Goal: Task Accomplishment & Management: Manage account settings

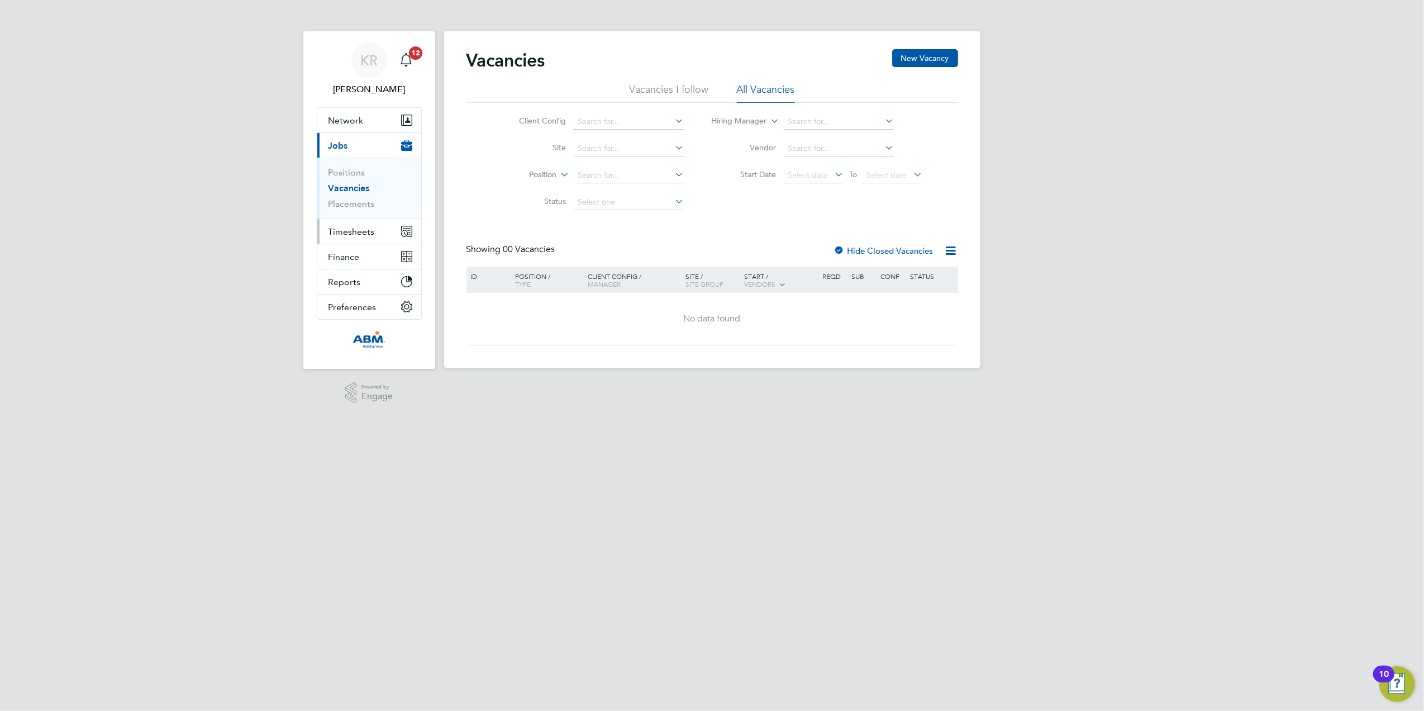
click at [364, 233] on span "Timesheets" at bounding box center [352, 231] width 46 height 11
click at [351, 200] on link "Timesheets" at bounding box center [352, 197] width 46 height 11
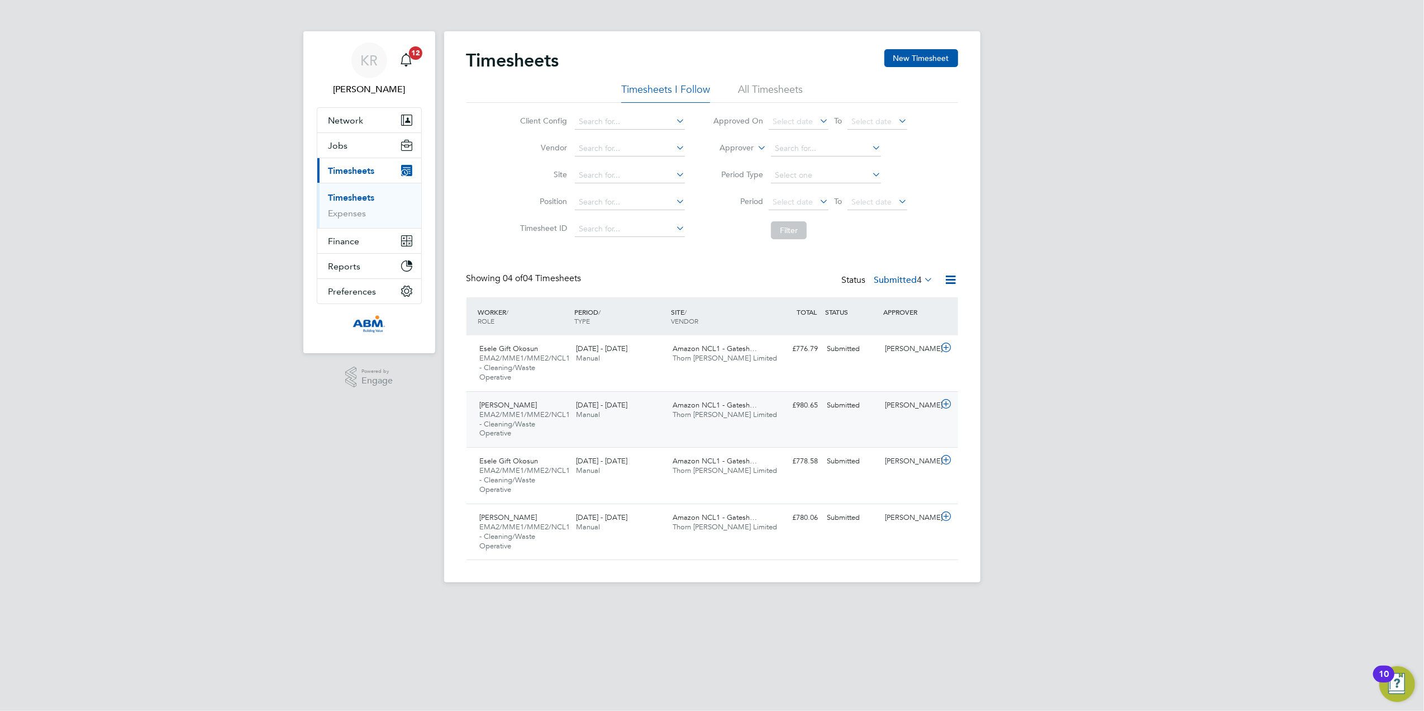
click at [921, 403] on div "[PERSON_NAME]" at bounding box center [910, 405] width 58 height 18
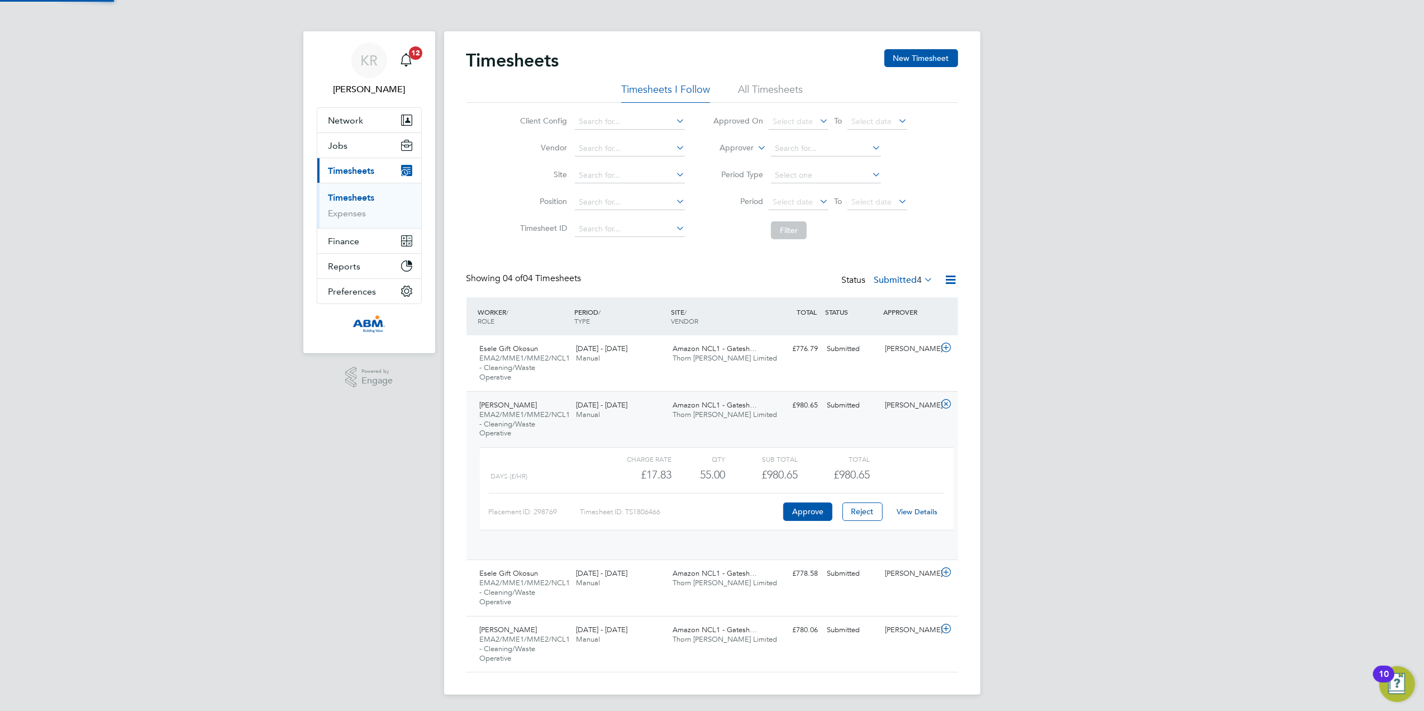
scroll to position [18, 108]
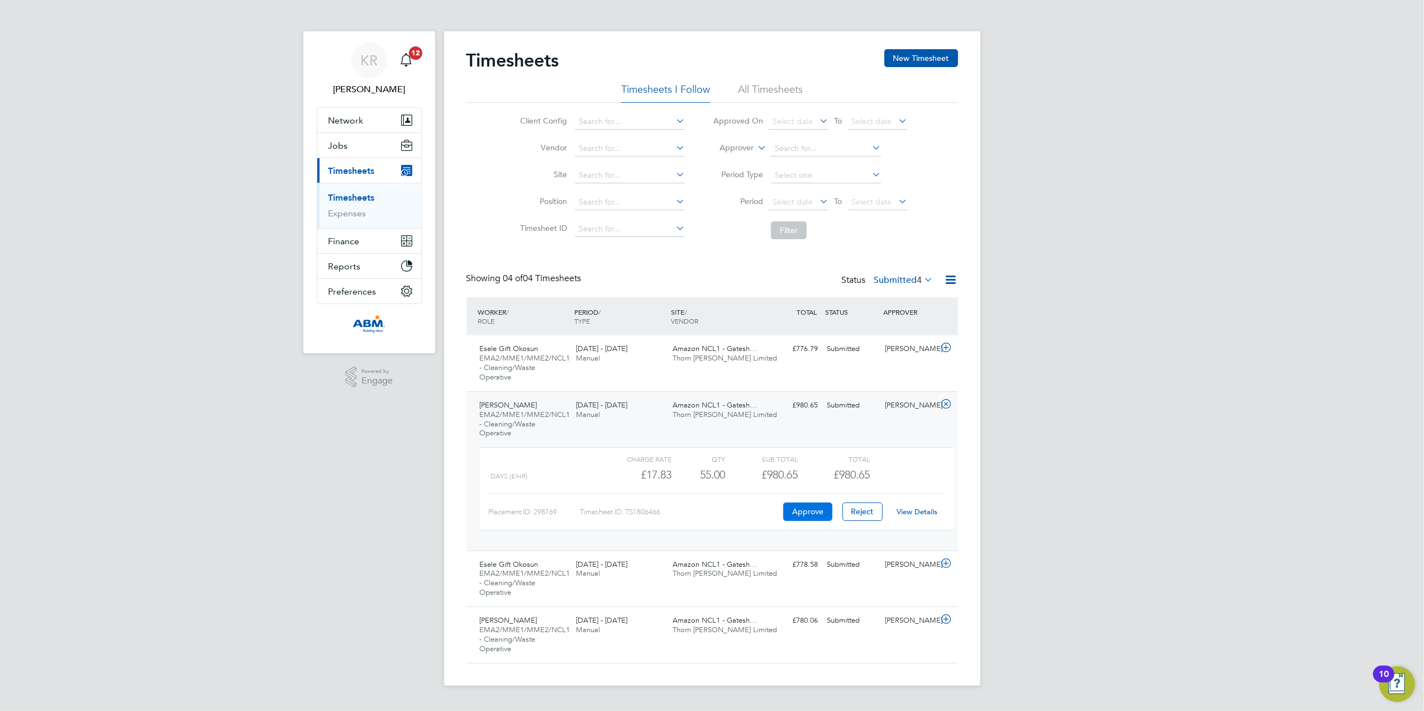
click at [805, 512] on button "Approve" at bounding box center [807, 511] width 49 height 18
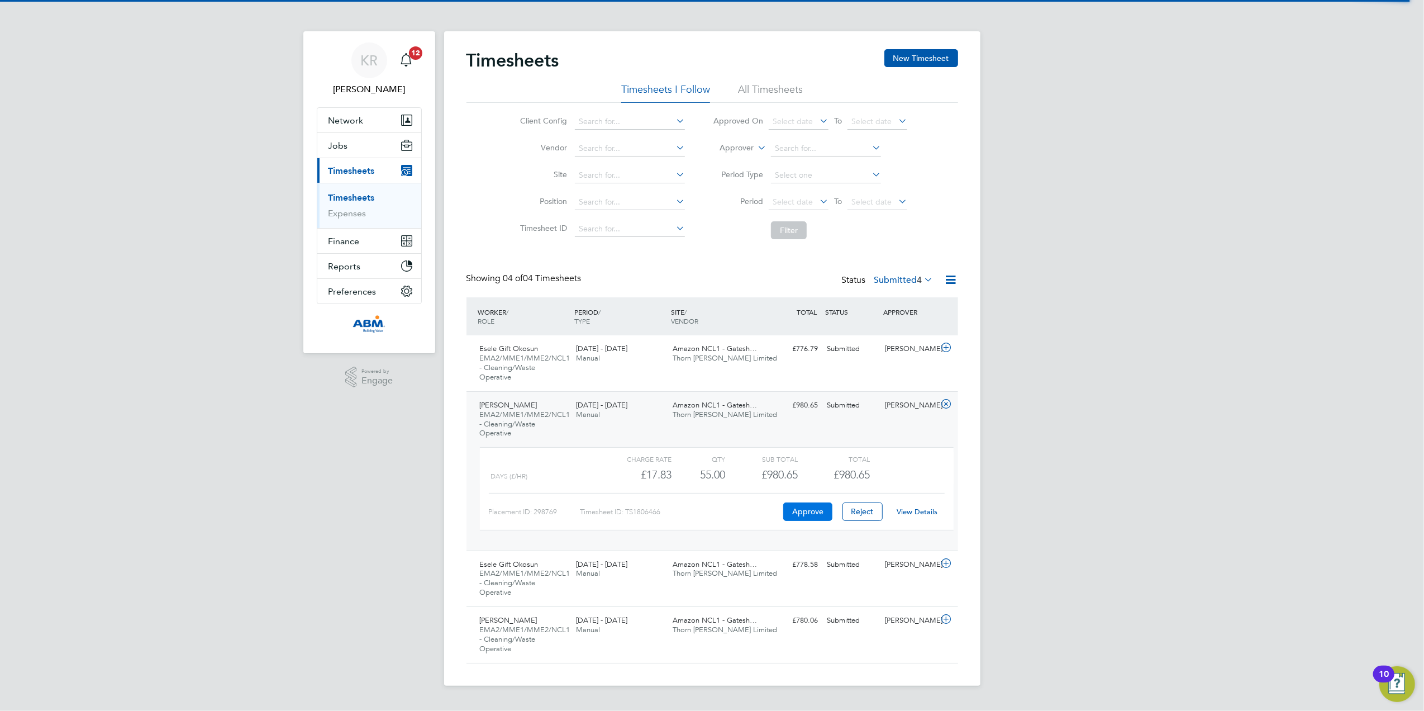
click at [805, 515] on button "Approve" at bounding box center [807, 511] width 49 height 18
click at [811, 512] on button "Approve" at bounding box center [807, 511] width 49 height 18
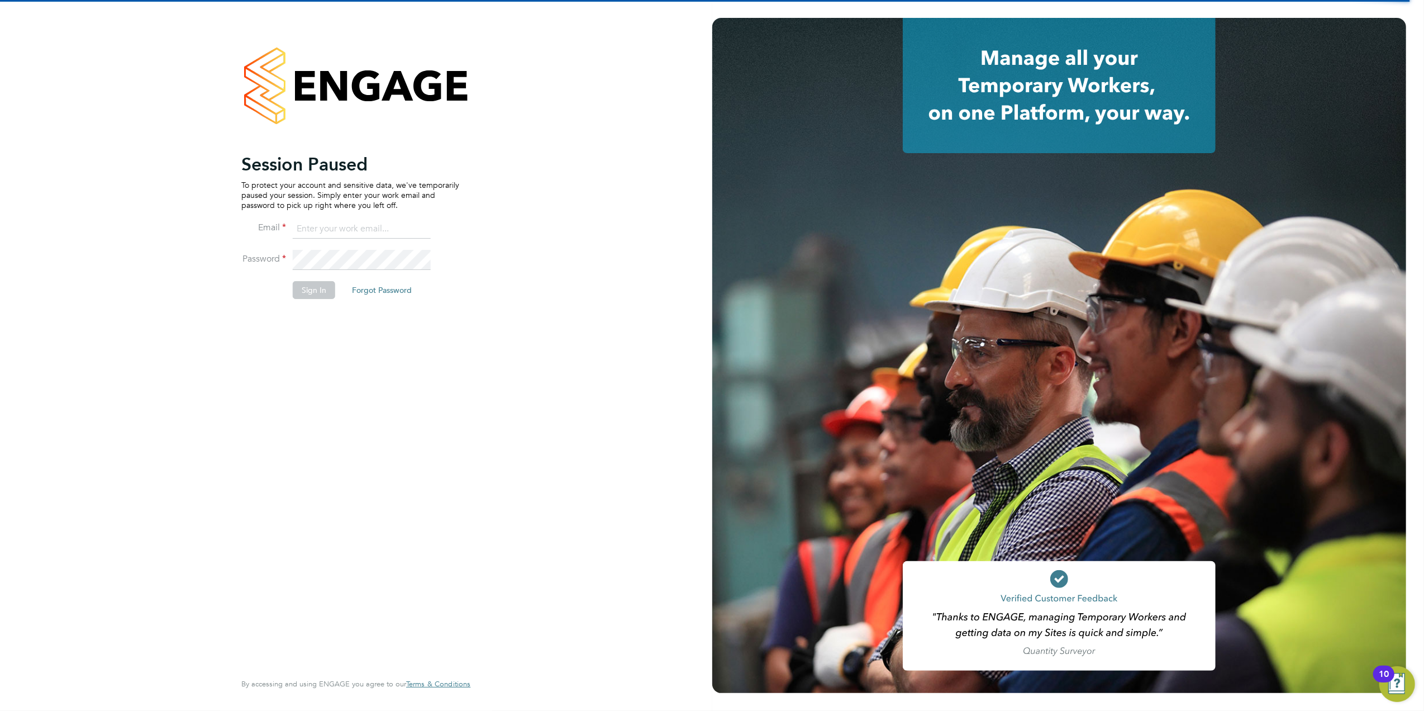
type input "[EMAIL_ADDRESS][PERSON_NAME][DOMAIN_NAME]"
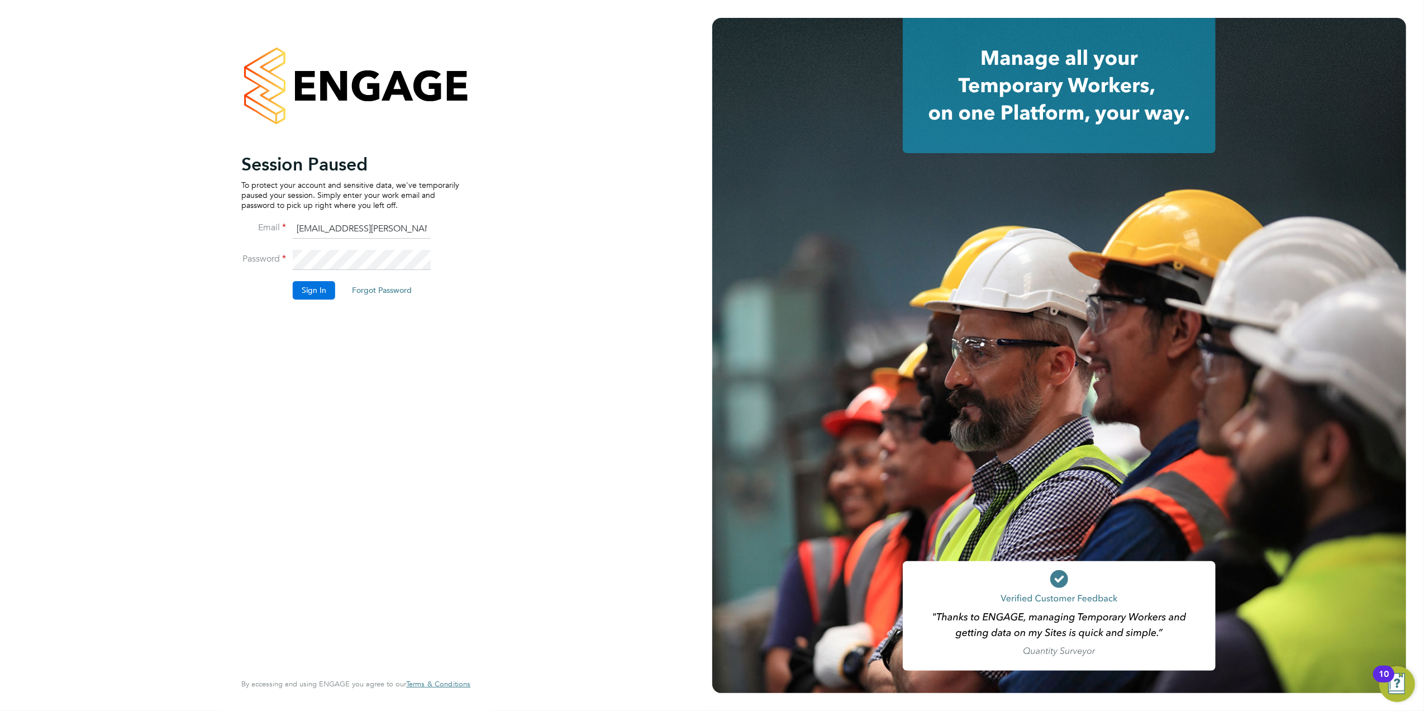
click at [325, 289] on button "Sign In" at bounding box center [314, 290] width 42 height 18
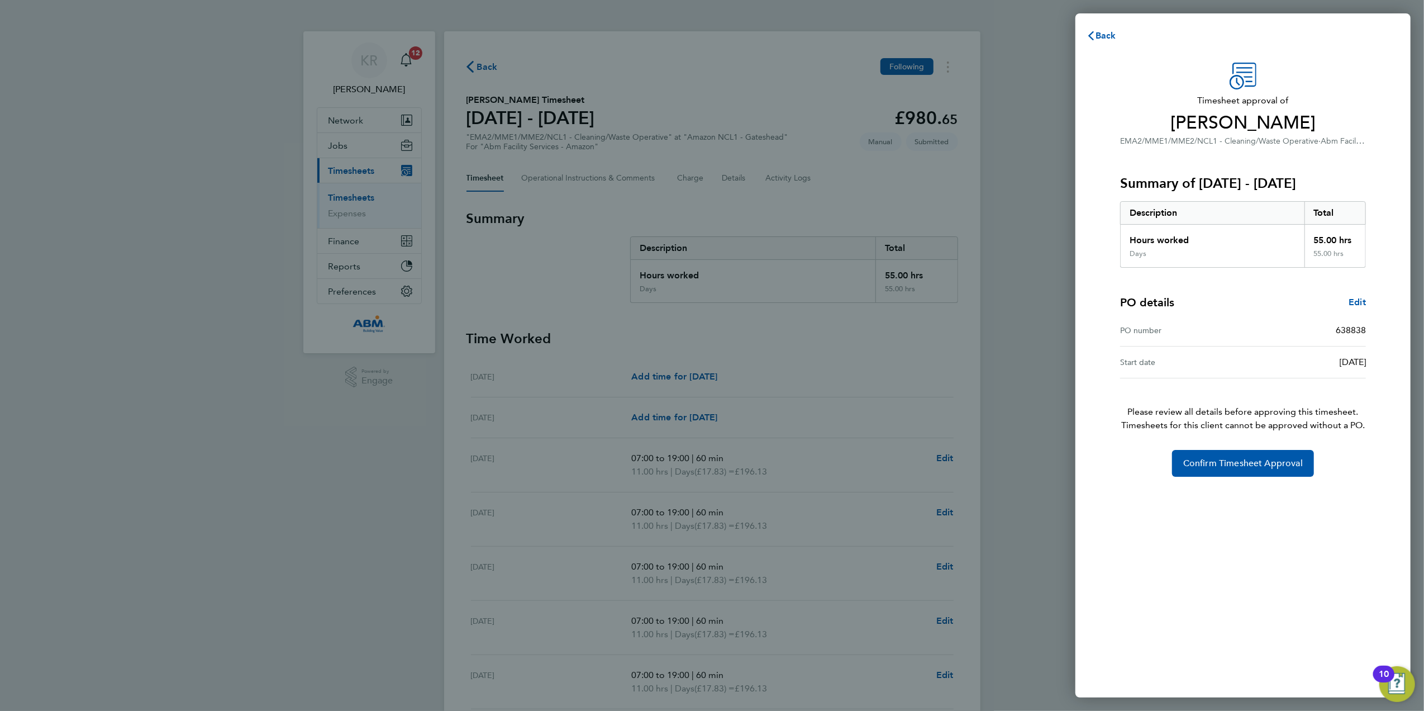
click at [1316, 333] on div "638838" at bounding box center [1304, 330] width 123 height 13
drag, startPoint x: 1337, startPoint y: 329, endPoint x: 1368, endPoint y: 325, distance: 30.9
click at [1368, 325] on div "Timesheet approval of Paul Chiedozie Ekoh EMA2/MME1/MME2/NCL1 - Cleaning/Waste …" at bounding box center [1243, 270] width 273 height 414
drag, startPoint x: 1368, startPoint y: 325, endPoint x: 1319, endPoint y: 324, distance: 49.2
click at [1319, 324] on div "638838" at bounding box center [1304, 330] width 123 height 13
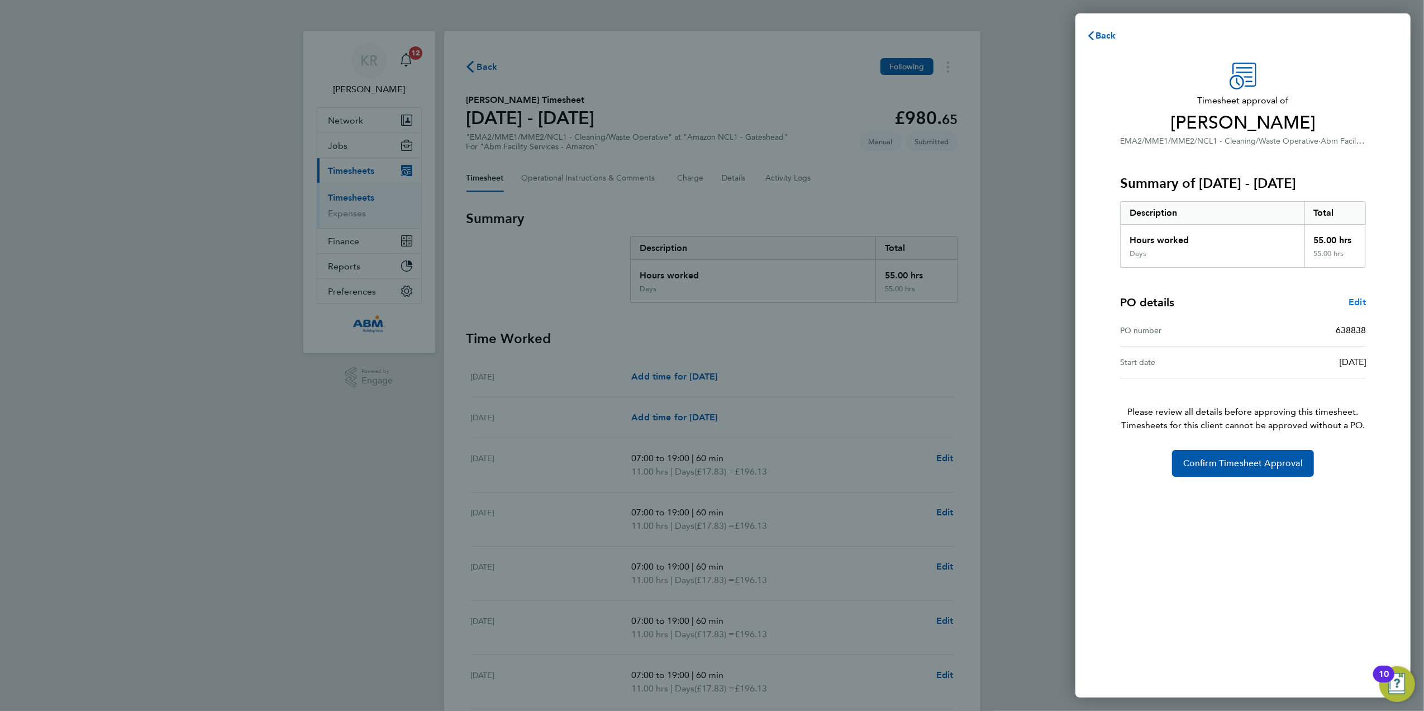
click at [1362, 302] on span "Edit" at bounding box center [1357, 302] width 17 height 11
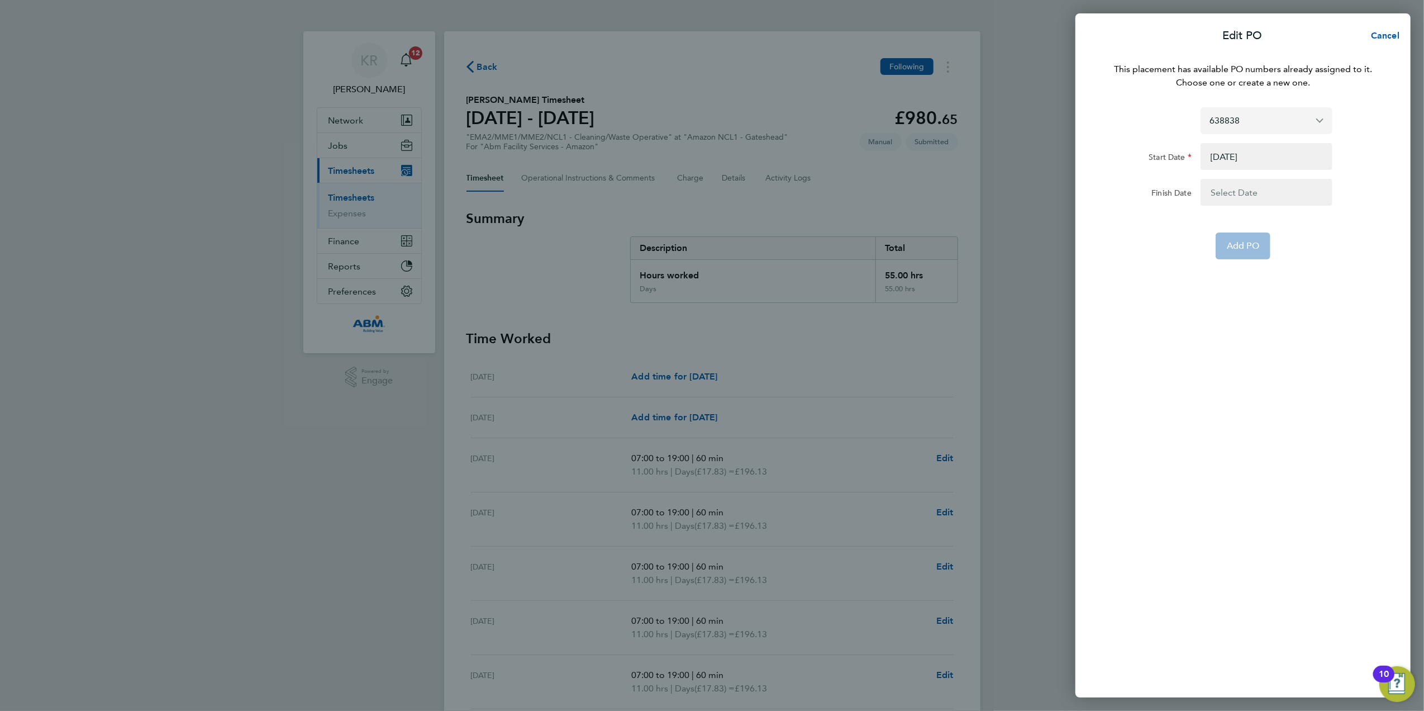
click at [1267, 129] on input "638838" at bounding box center [1267, 120] width 132 height 26
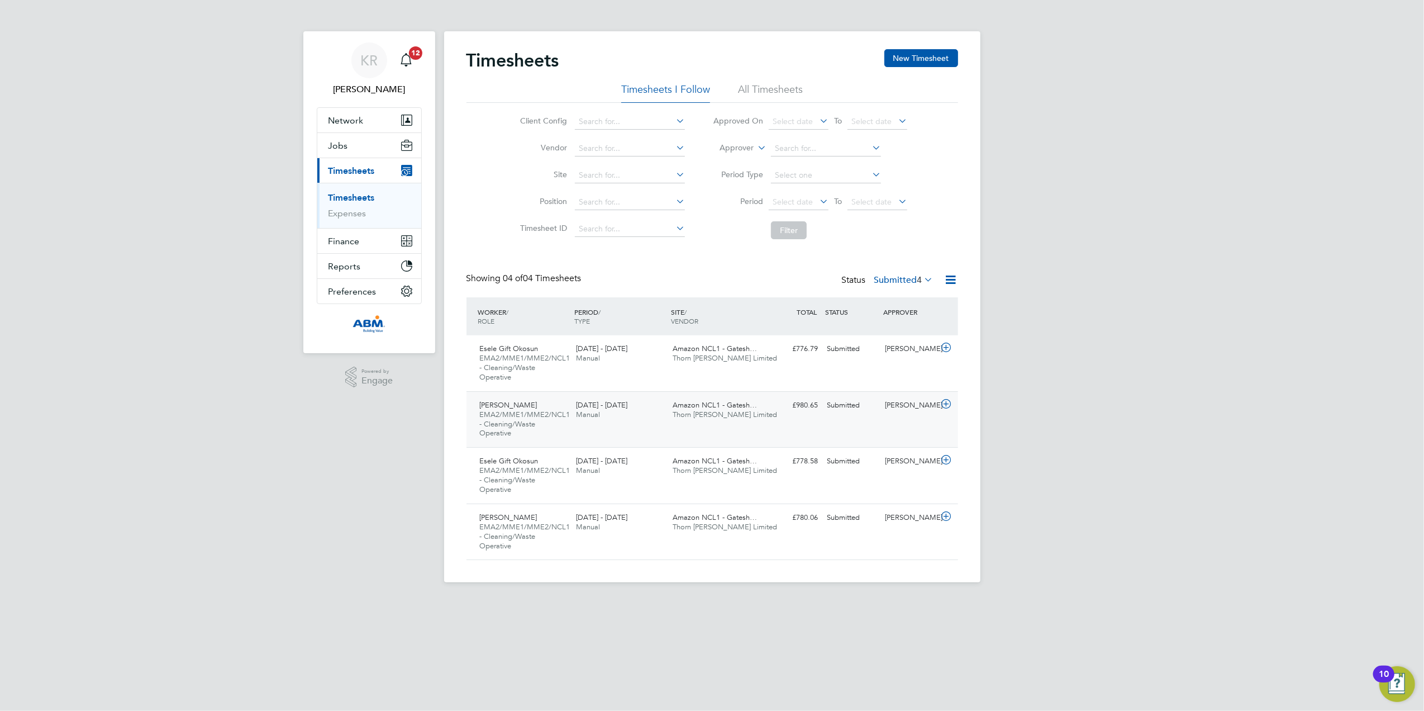
click at [903, 425] on div "Paul Chiedozie Ekoh EMA2/MME1/MME2/NCL1 - Cleaning/Waste Operative 16 - 22 Aug …" at bounding box center [713, 419] width 492 height 56
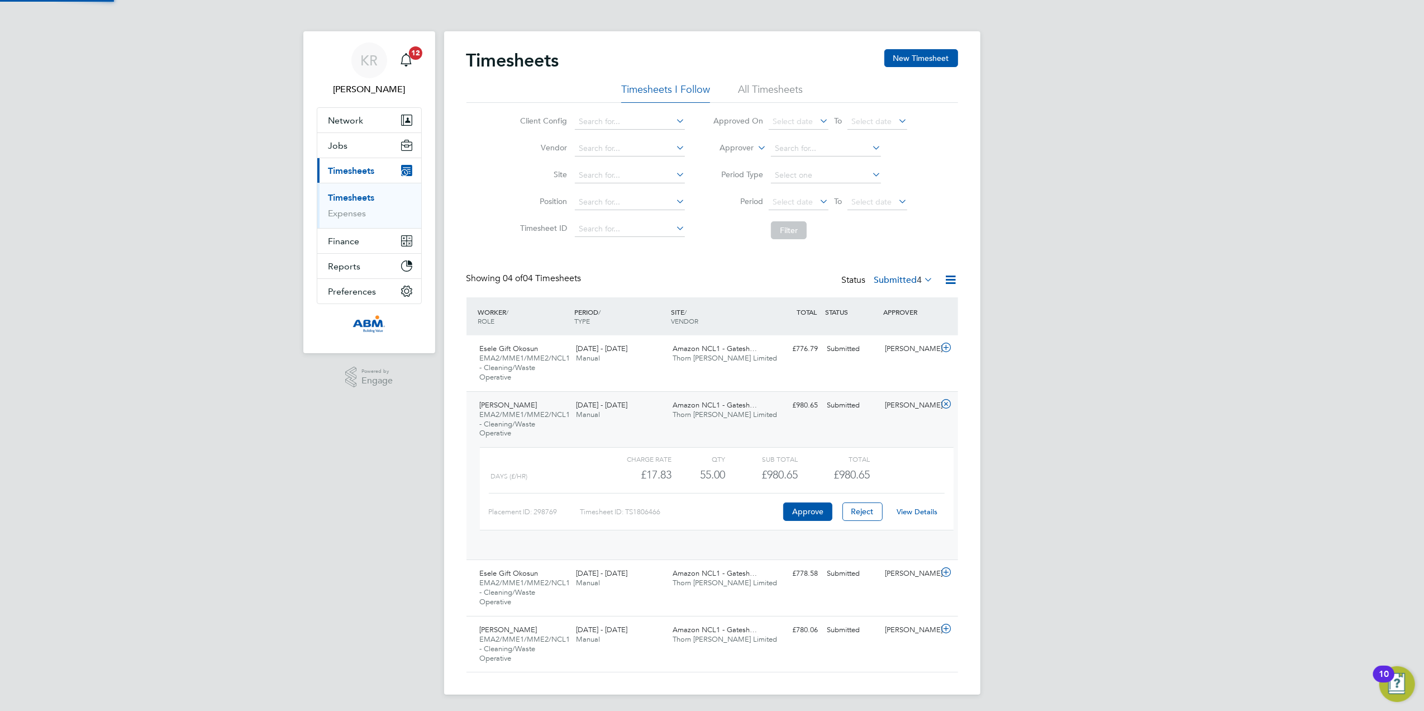
scroll to position [18, 108]
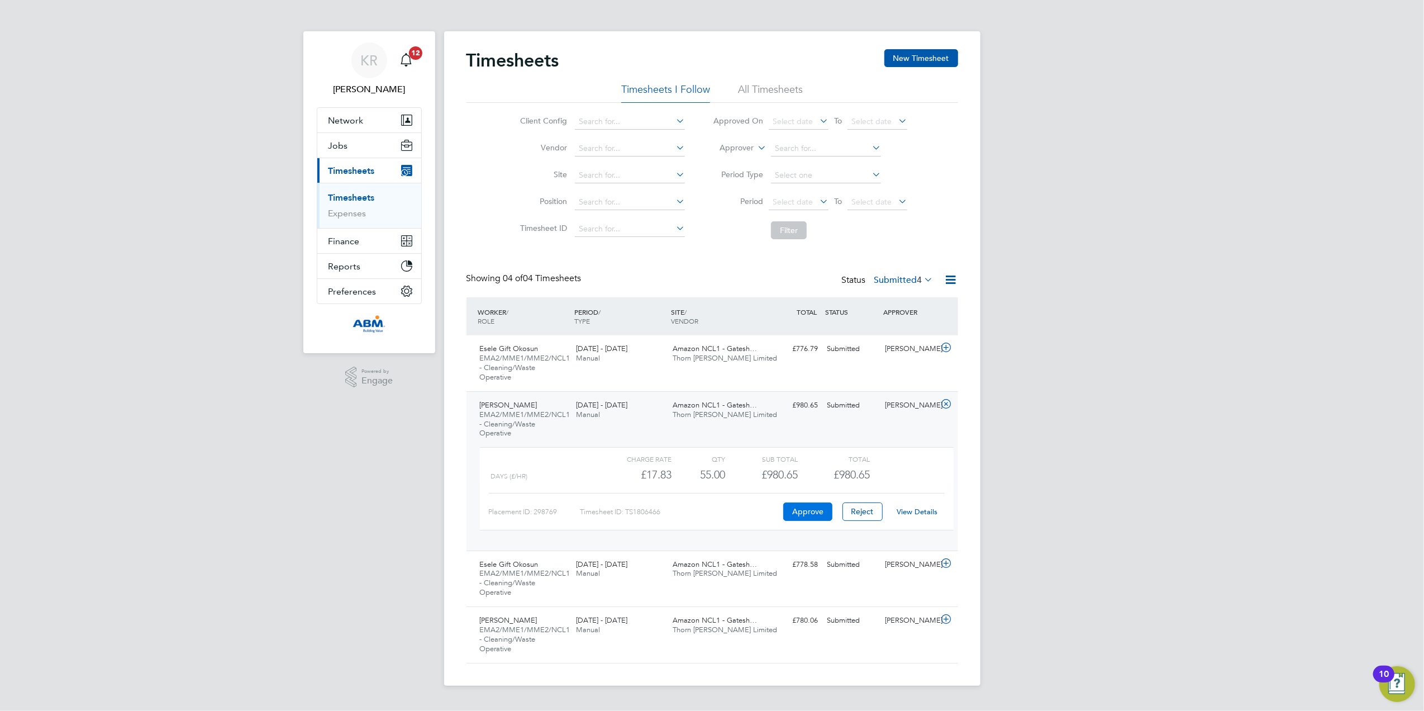
click at [803, 508] on button "Approve" at bounding box center [807, 511] width 49 height 18
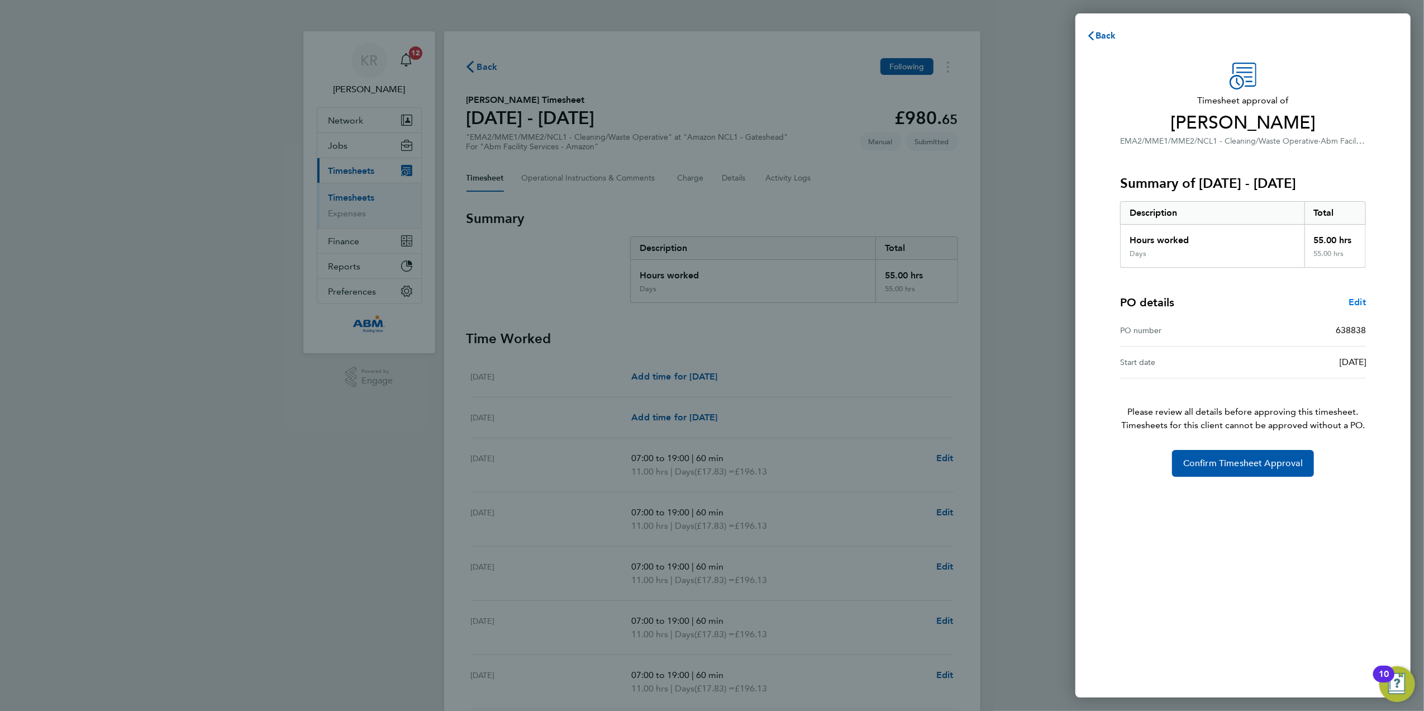
click at [1362, 307] on span "Edit" at bounding box center [1357, 302] width 17 height 11
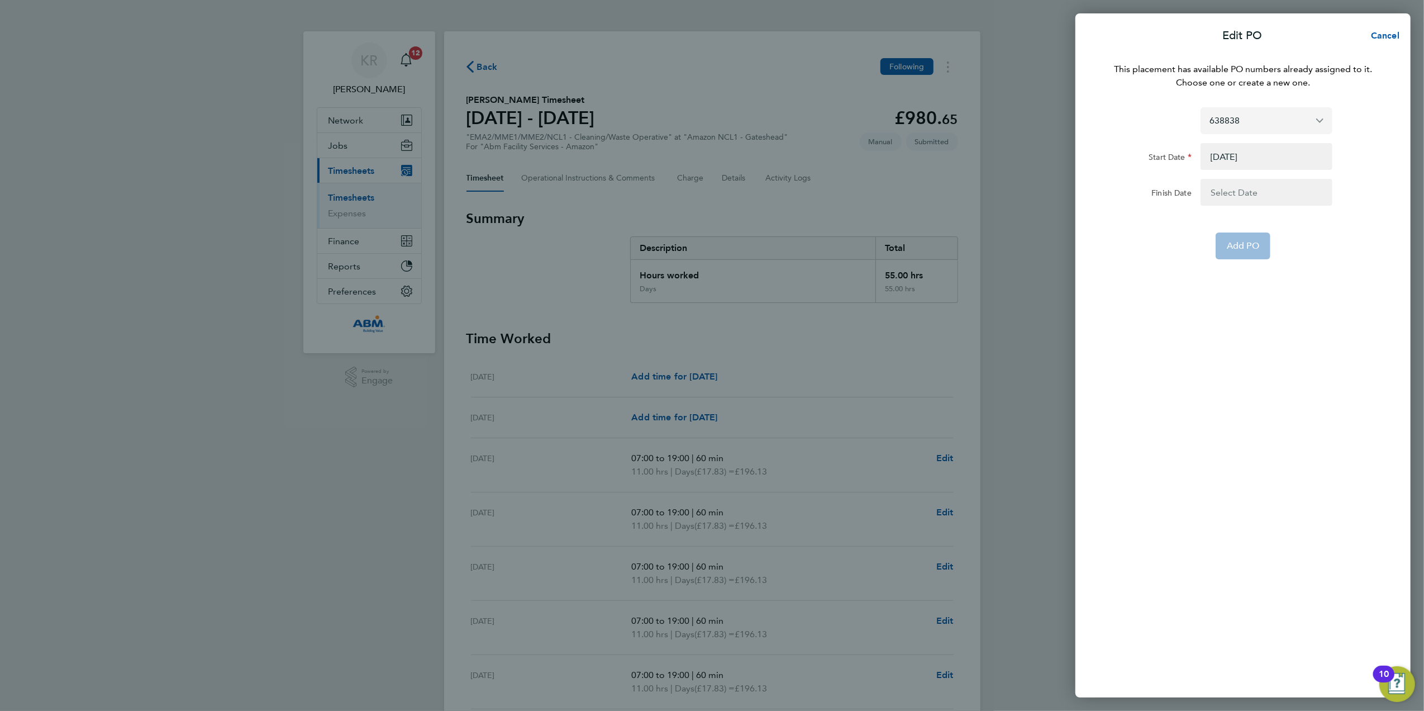
click at [1317, 122] on input "638838" at bounding box center [1267, 120] width 132 height 26
click at [1271, 141] on button "Assign new PO no." at bounding box center [1250, 147] width 81 height 13
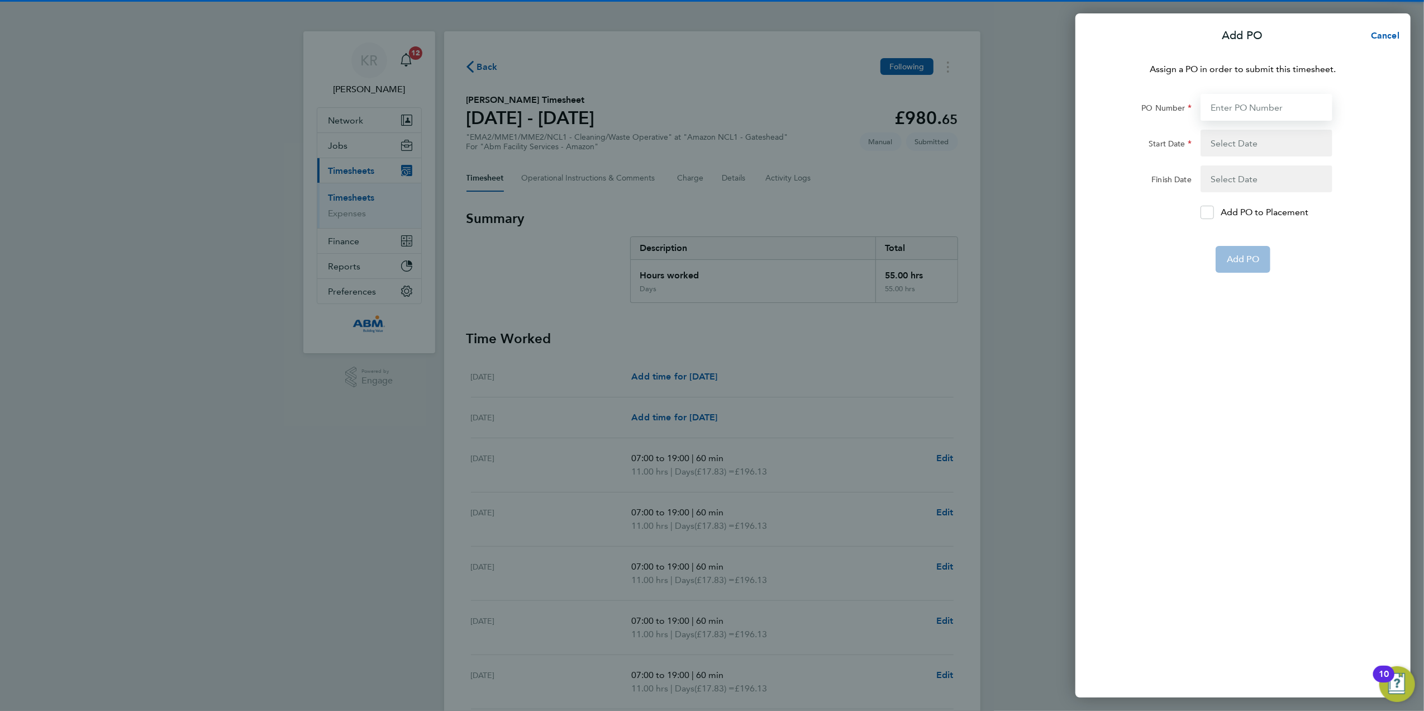
click at [1271, 110] on input "PO Number" at bounding box center [1267, 107] width 132 height 27
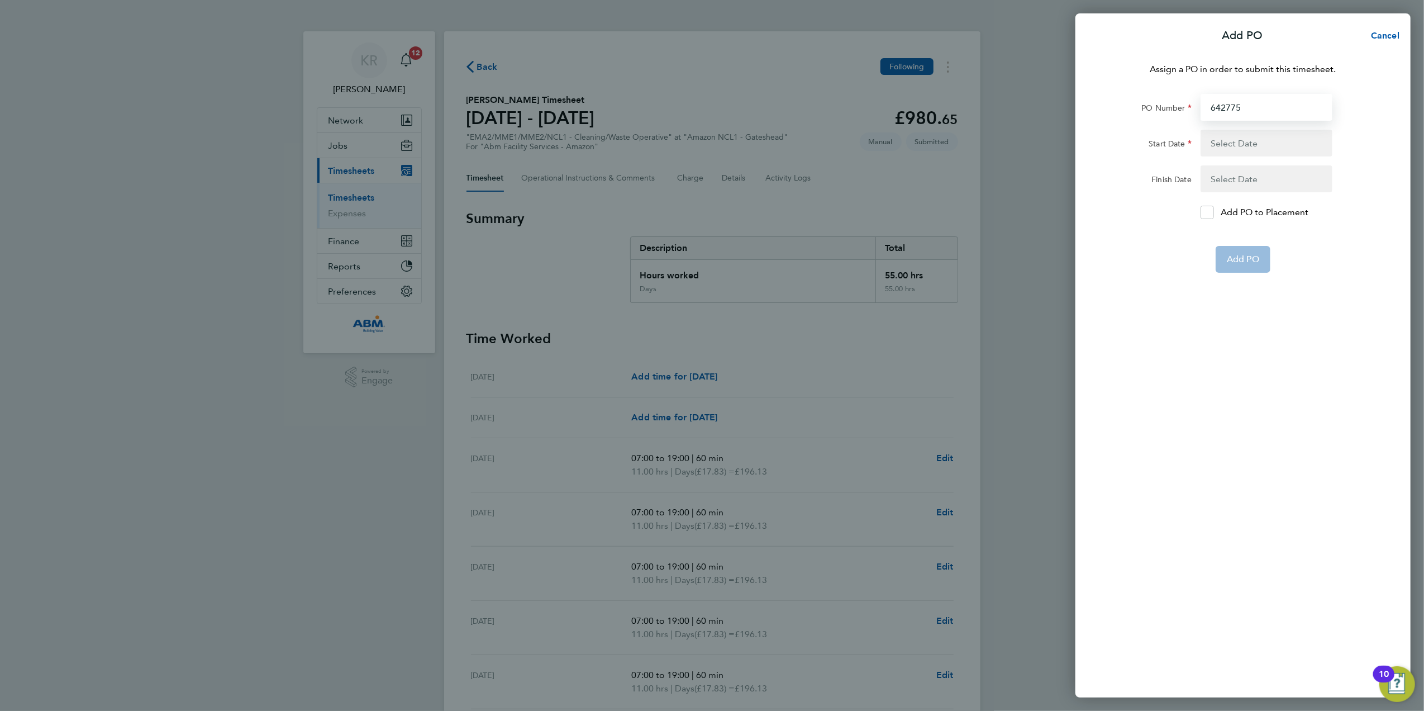
type input "642775"
click at [1268, 132] on button "button" at bounding box center [1267, 143] width 132 height 27
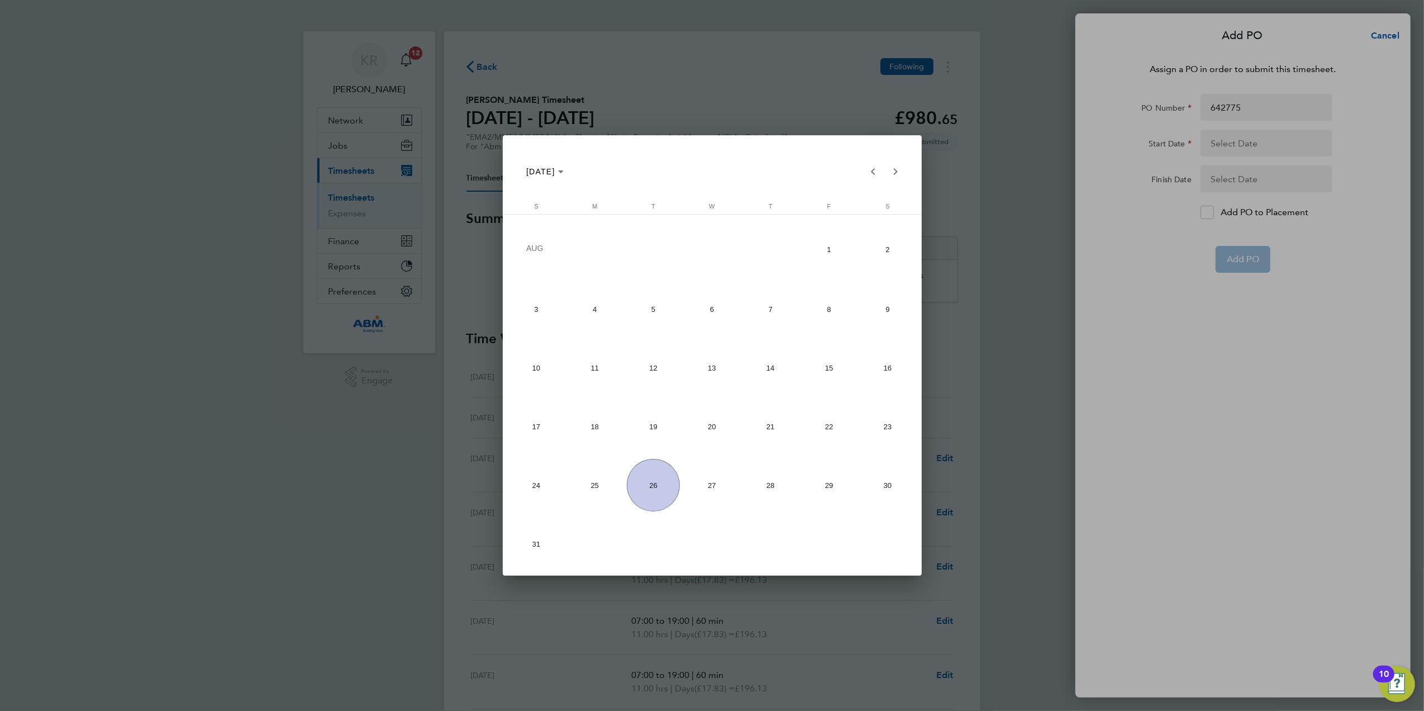
click at [847, 241] on span "1" at bounding box center [829, 249] width 53 height 55
type input "01 Aug 25"
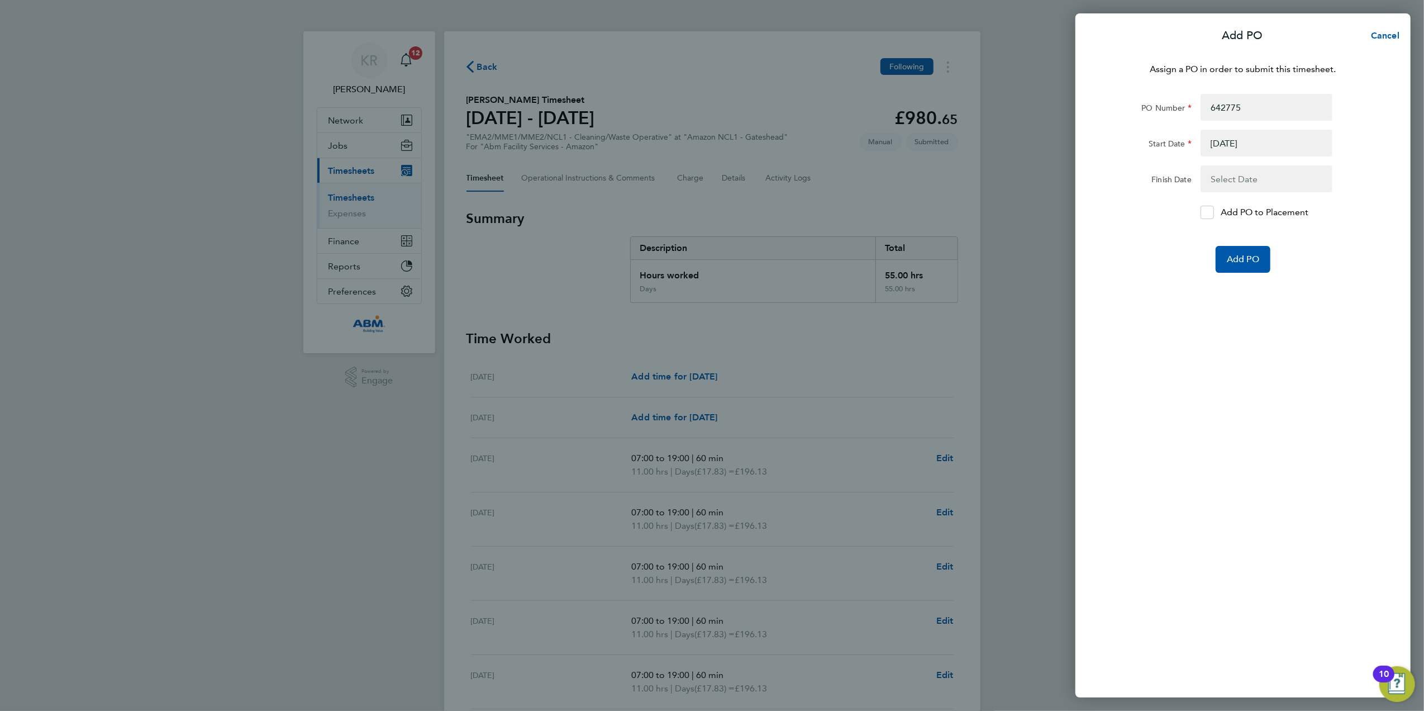
click at [1252, 183] on button "button" at bounding box center [1267, 178] width 132 height 27
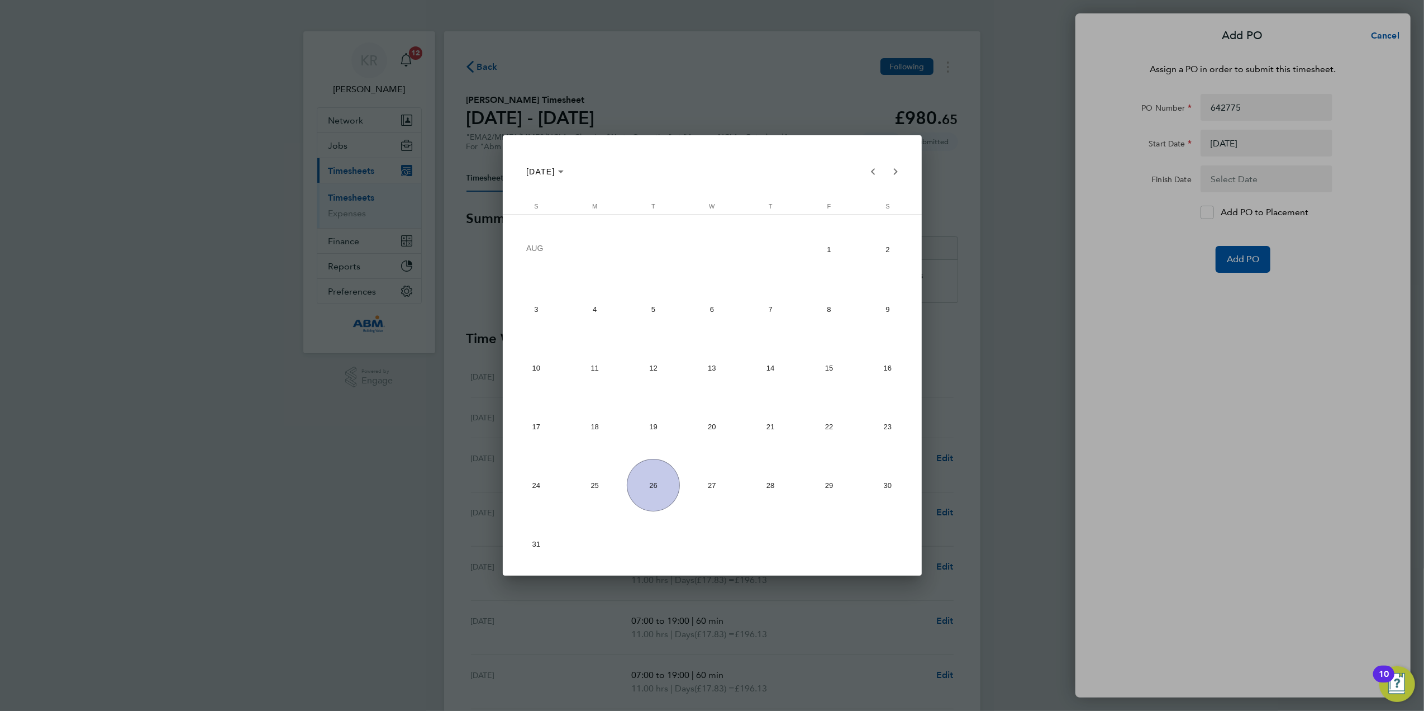
drag, startPoint x: 521, startPoint y: 548, endPoint x: 658, endPoint y: 531, distance: 137.9
click at [524, 546] on span "31" at bounding box center [536, 543] width 53 height 53
type input "[DATE]"
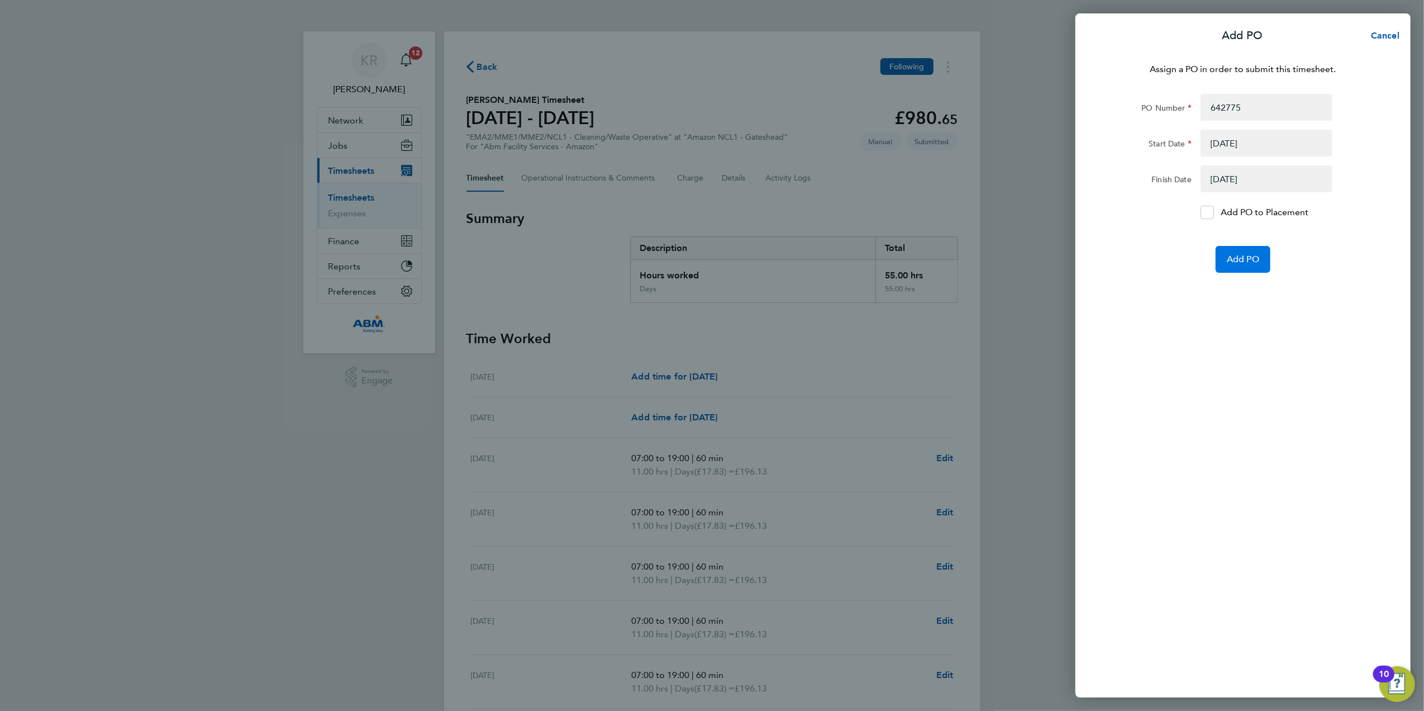
click at [1252, 249] on button "Add PO" at bounding box center [1243, 259] width 55 height 27
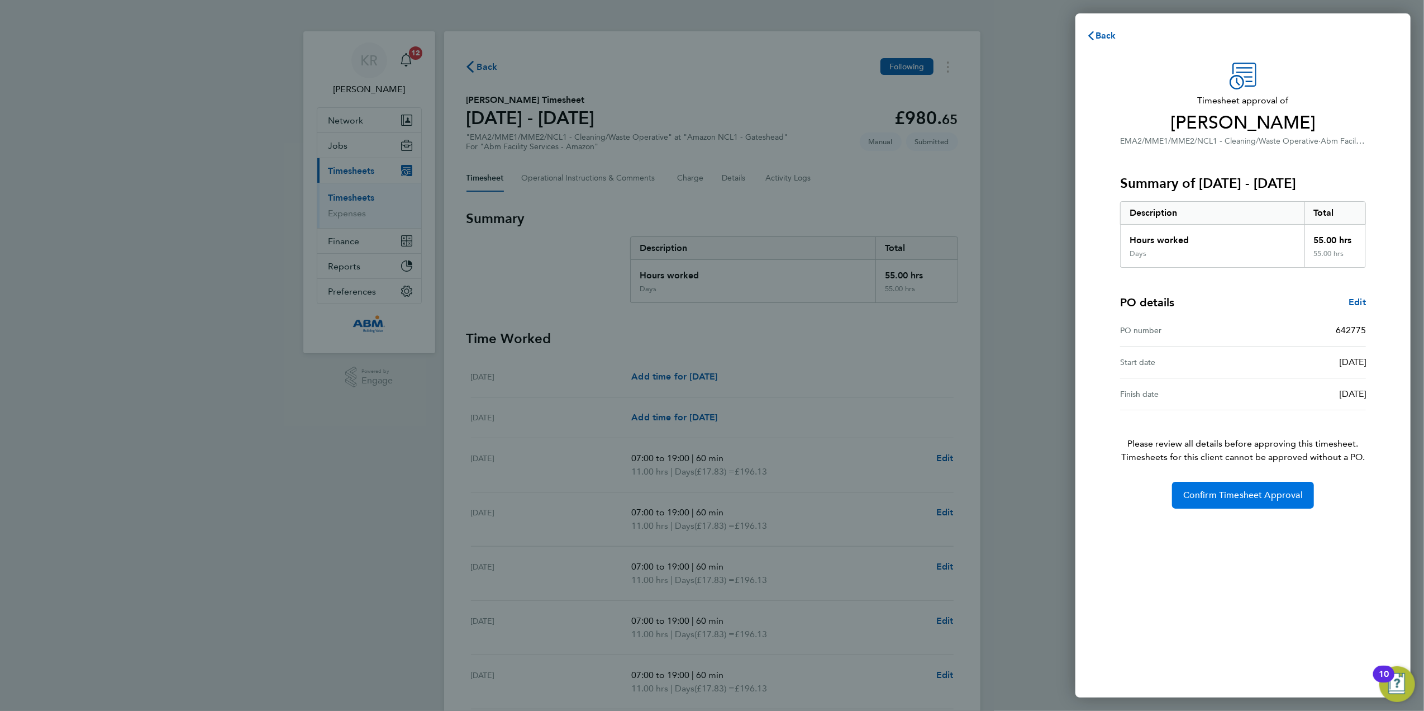
click at [1229, 500] on span "Confirm Timesheet Approval" at bounding box center [1243, 494] width 120 height 11
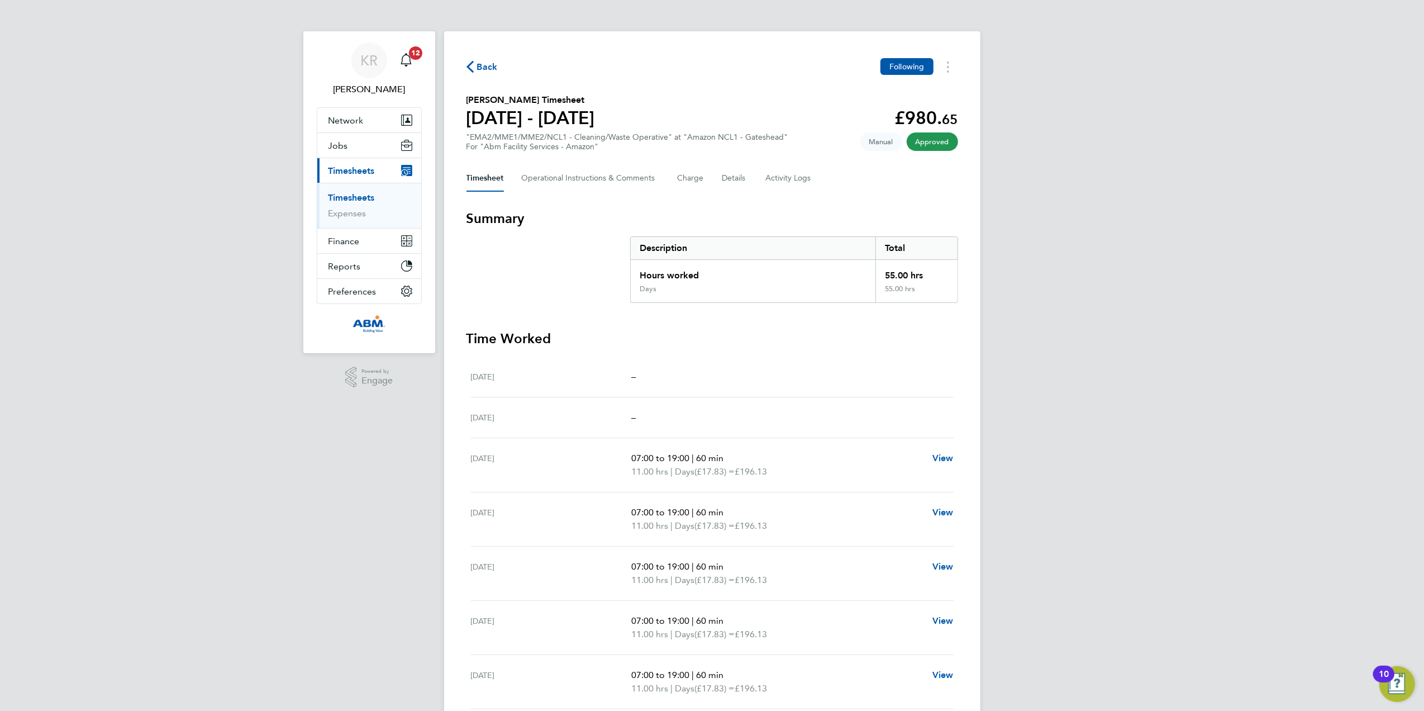
click at [351, 197] on link "Timesheets" at bounding box center [352, 197] width 46 height 11
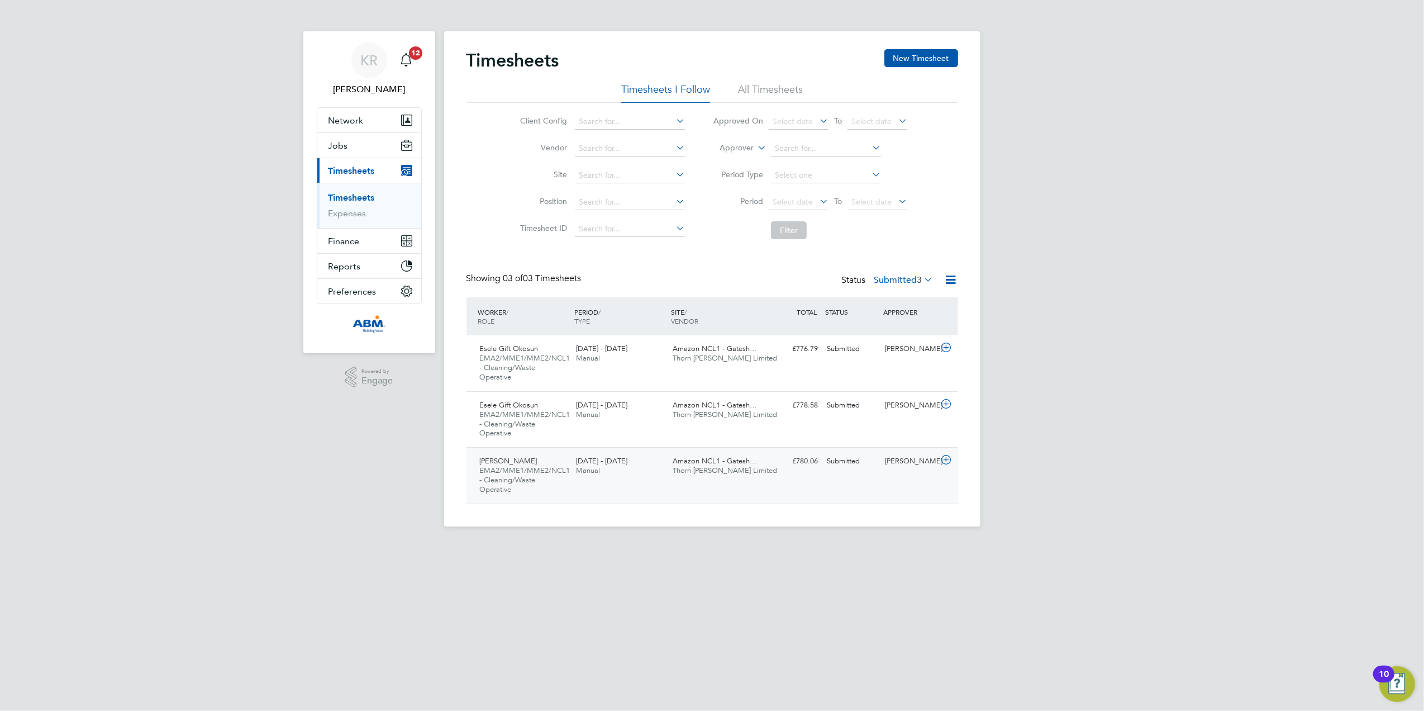
click at [798, 468] on div "£780.06 Submitted" at bounding box center [794, 461] width 58 height 18
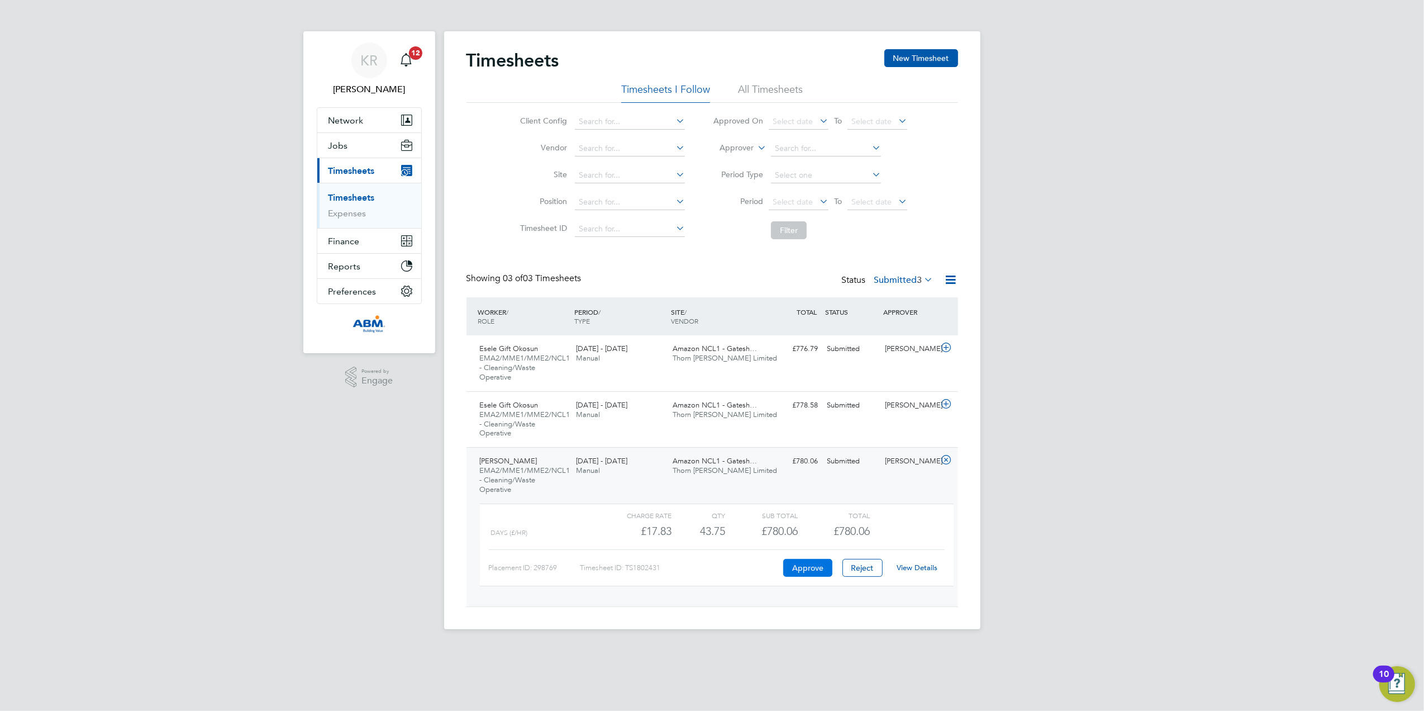
click at [801, 568] on button "Approve" at bounding box center [807, 568] width 49 height 18
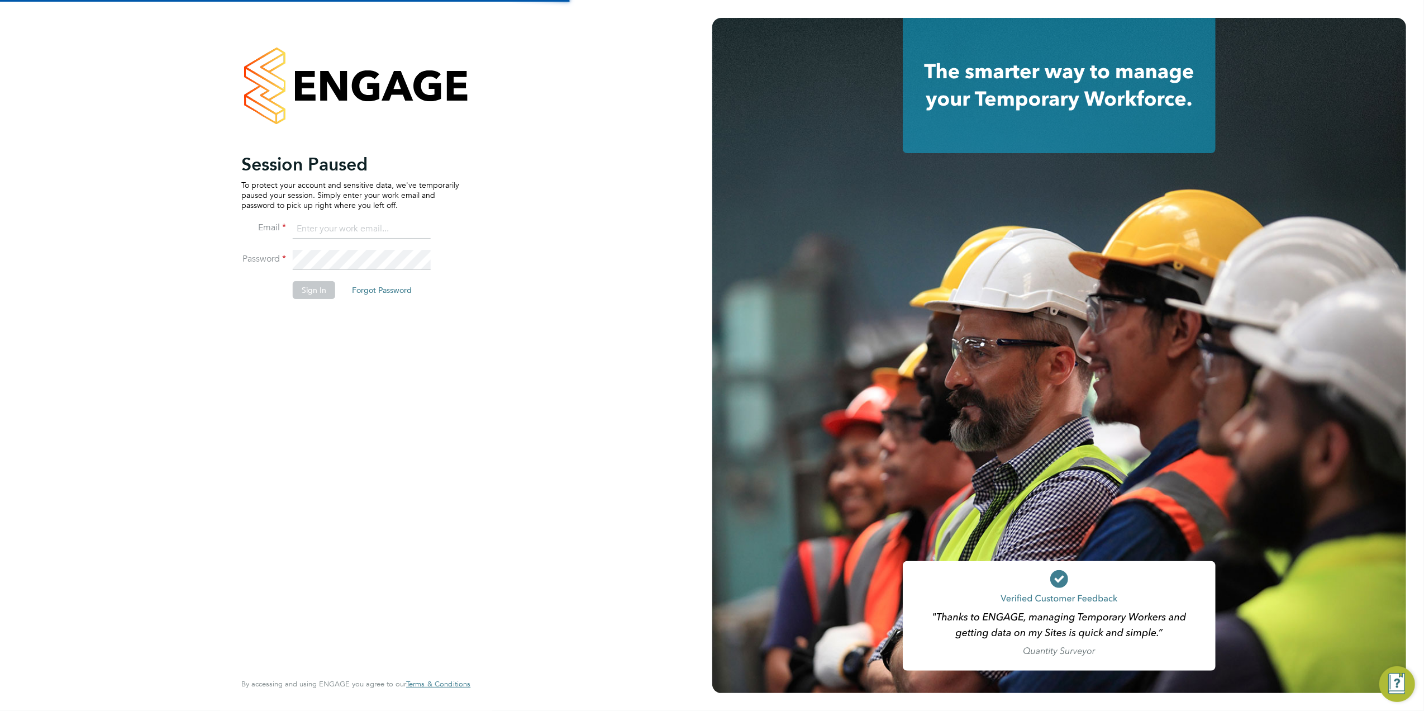
type input "[EMAIL_ADDRESS][PERSON_NAME][DOMAIN_NAME]"
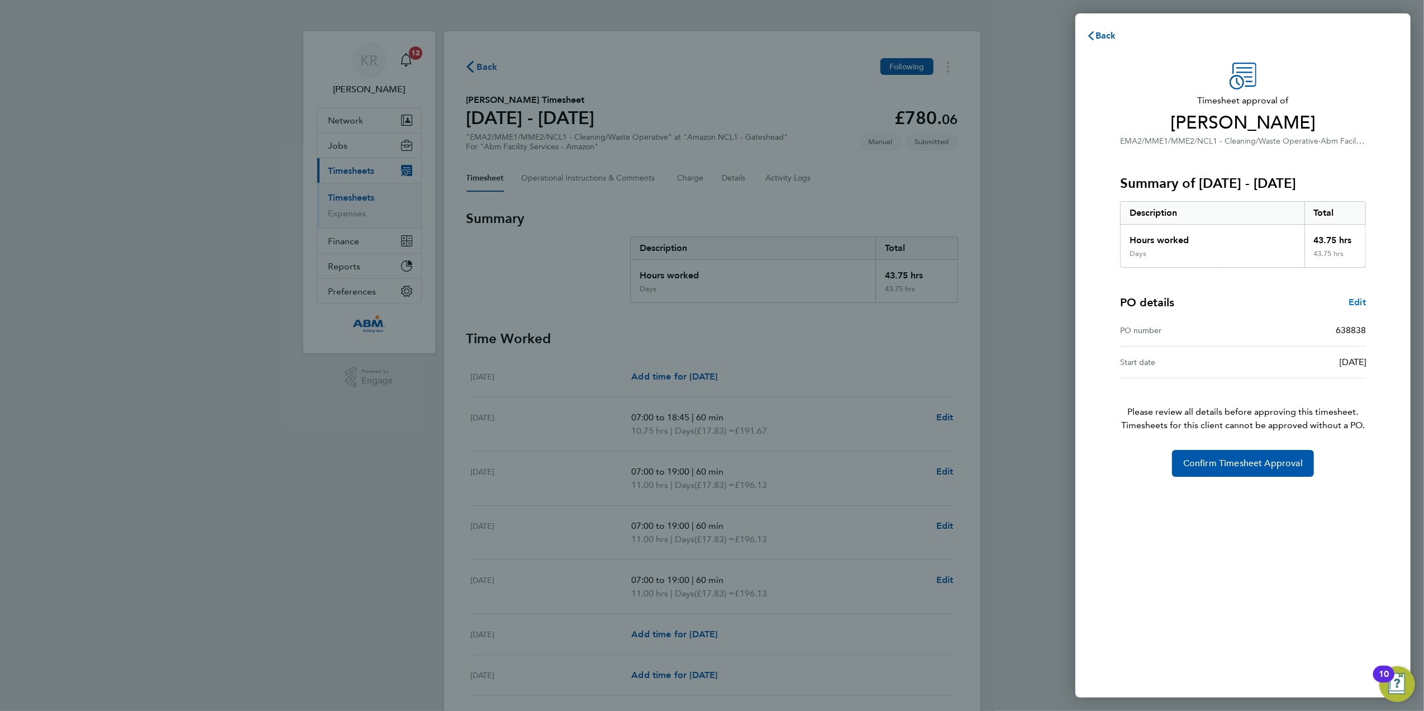
click at [1359, 305] on span "Edit" at bounding box center [1357, 302] width 17 height 11
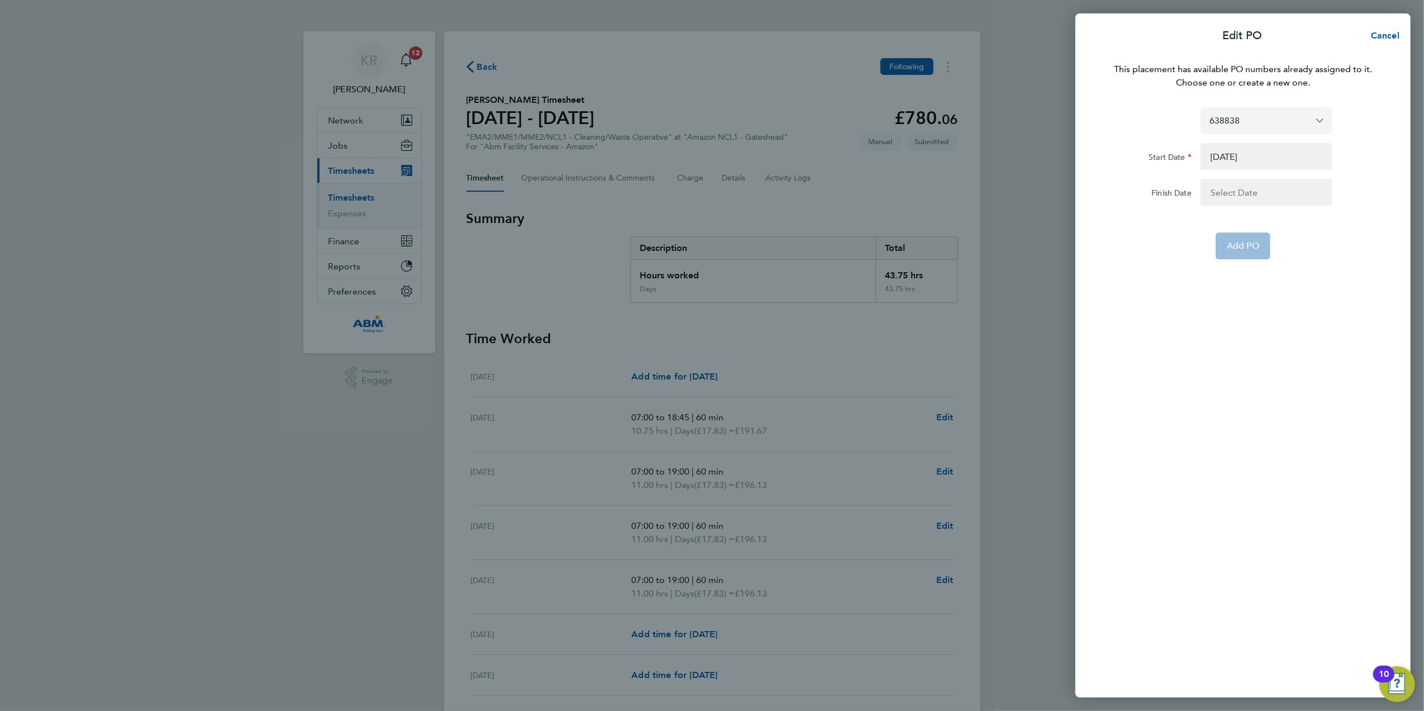
click at [1321, 120] on input "638838" at bounding box center [1267, 120] width 132 height 26
click at [1288, 151] on span "Assign new PO no." at bounding box center [1250, 147] width 81 height 11
click at [1274, 106] on input "PO Number" at bounding box center [1267, 107] width 132 height 27
type input "642775"
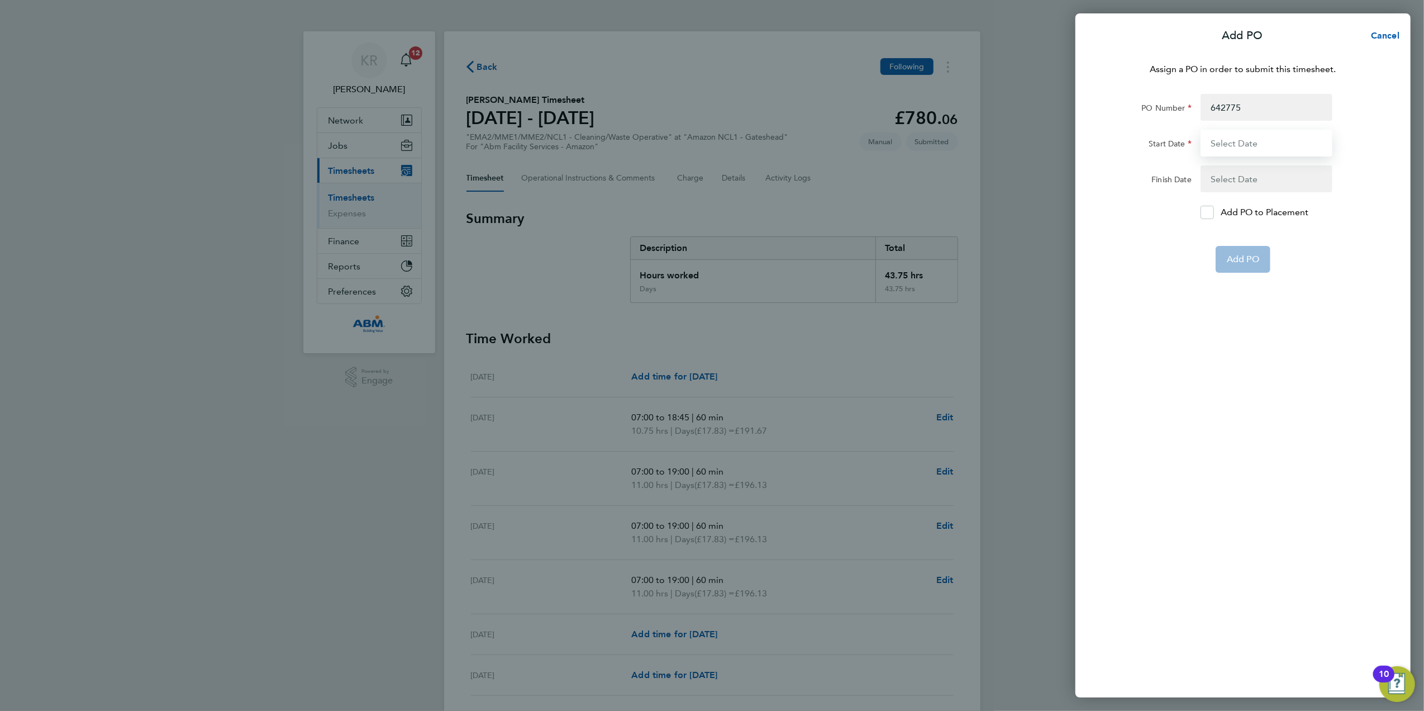
type input "[DATE]"
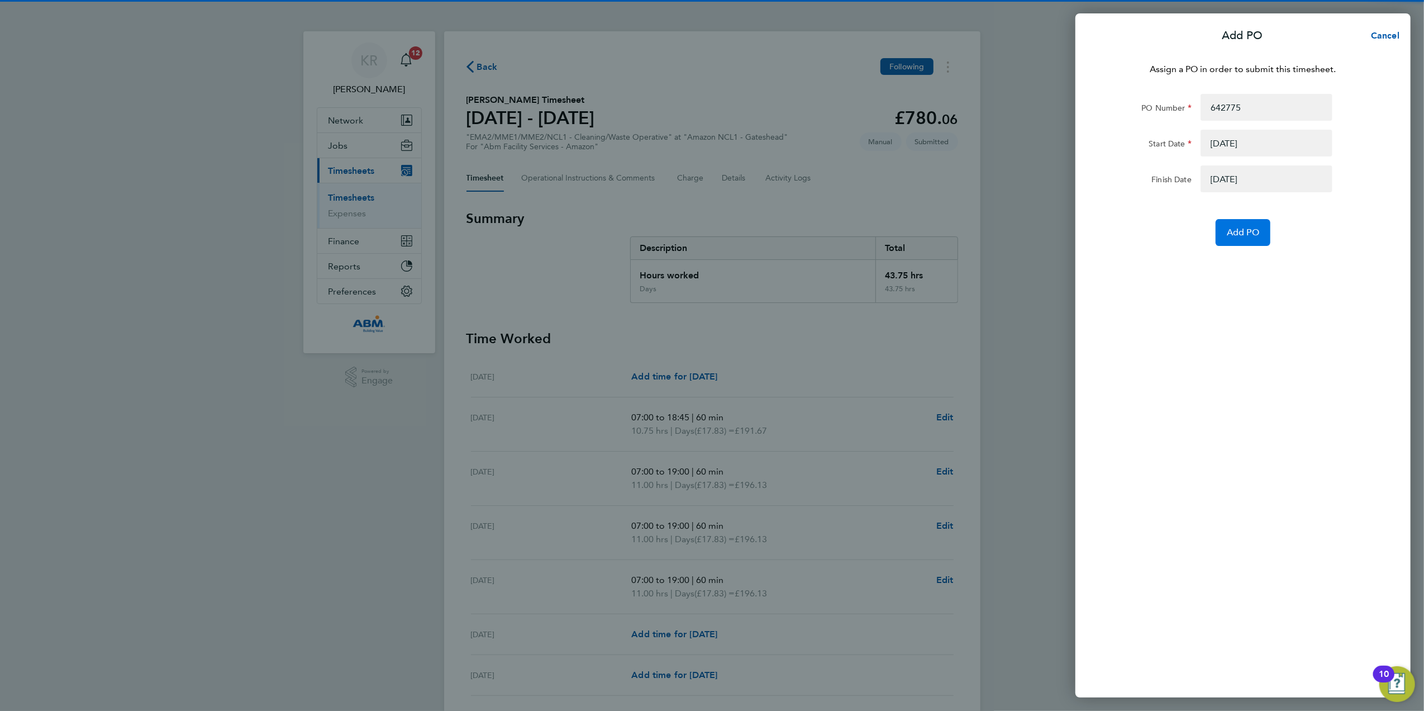
click at [1249, 229] on span "Add PO" at bounding box center [1243, 232] width 32 height 11
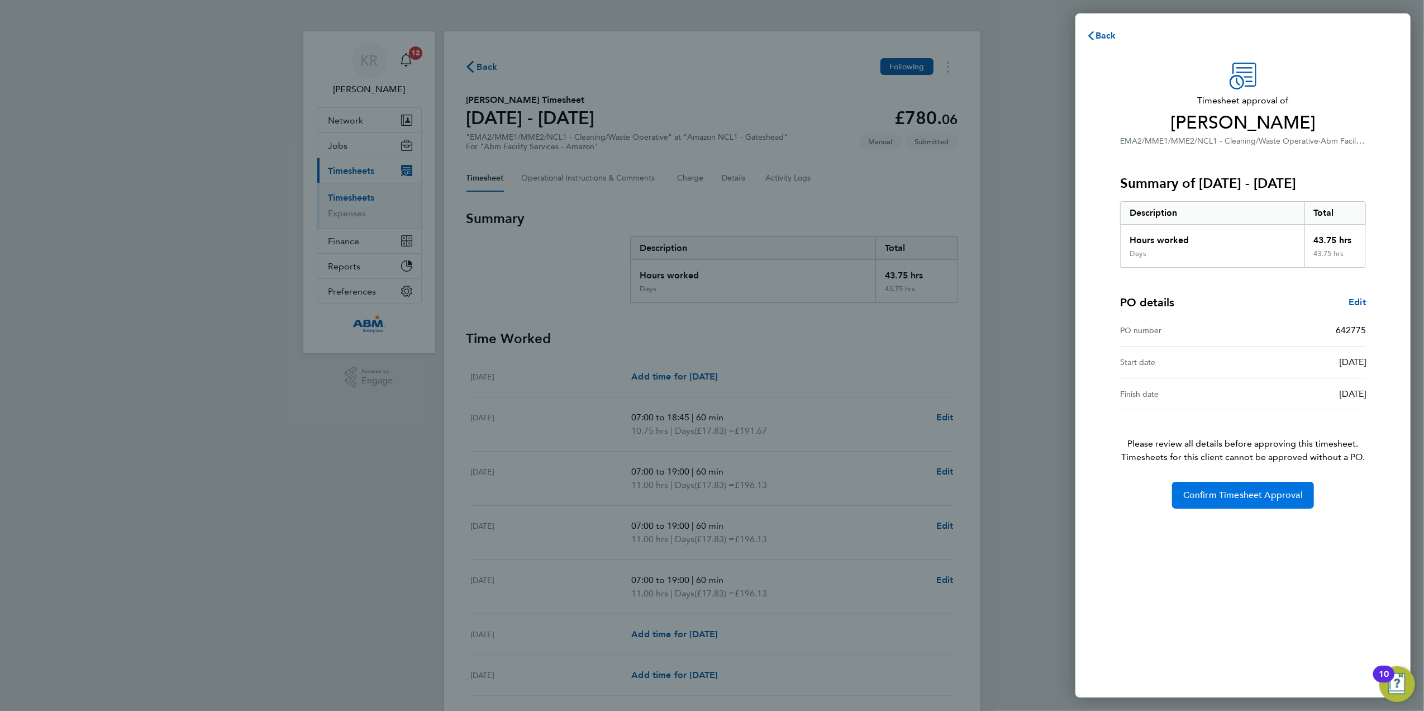
click at [1279, 492] on span "Confirm Timesheet Approval" at bounding box center [1243, 494] width 120 height 11
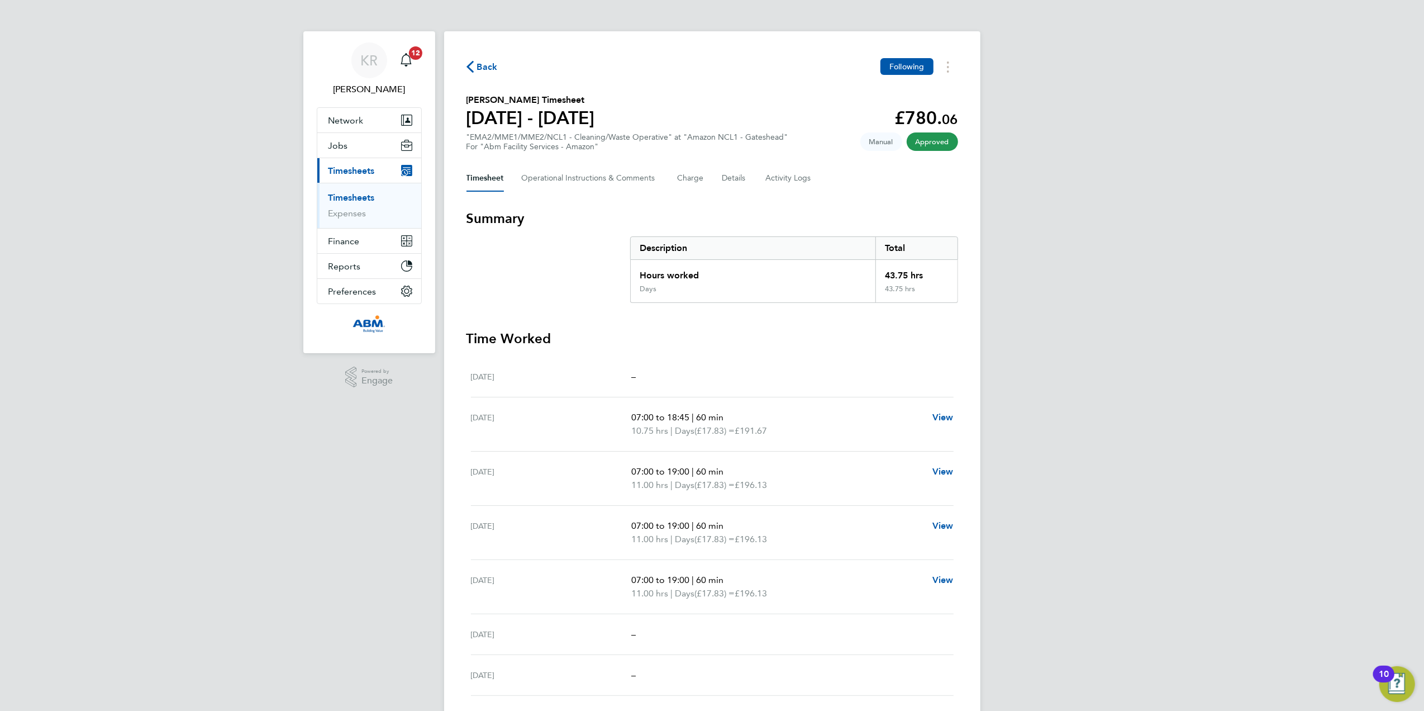
click at [367, 203] on li "Timesheets" at bounding box center [371, 200] width 84 height 16
click at [367, 200] on link "Timesheets" at bounding box center [352, 197] width 46 height 11
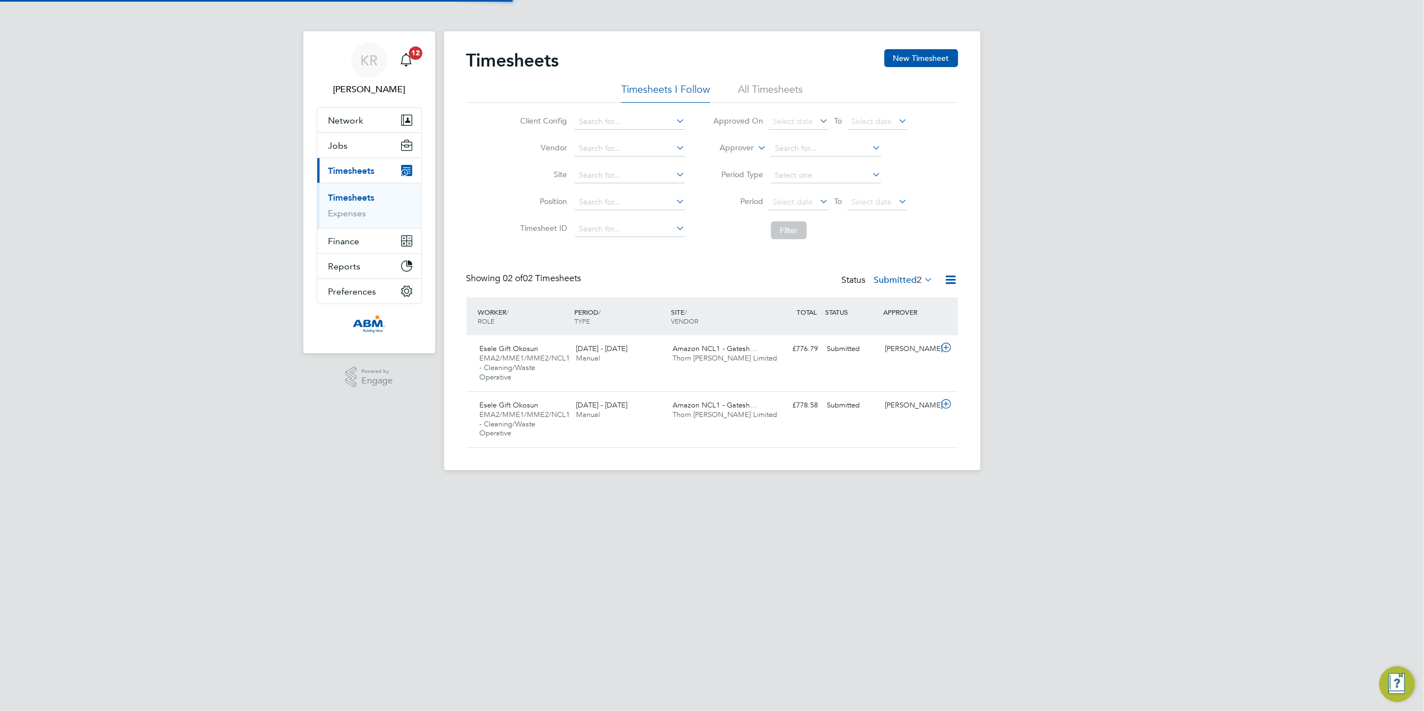
scroll to position [28, 97]
click at [816, 411] on div "£778.58 Submitted" at bounding box center [794, 405] width 58 height 18
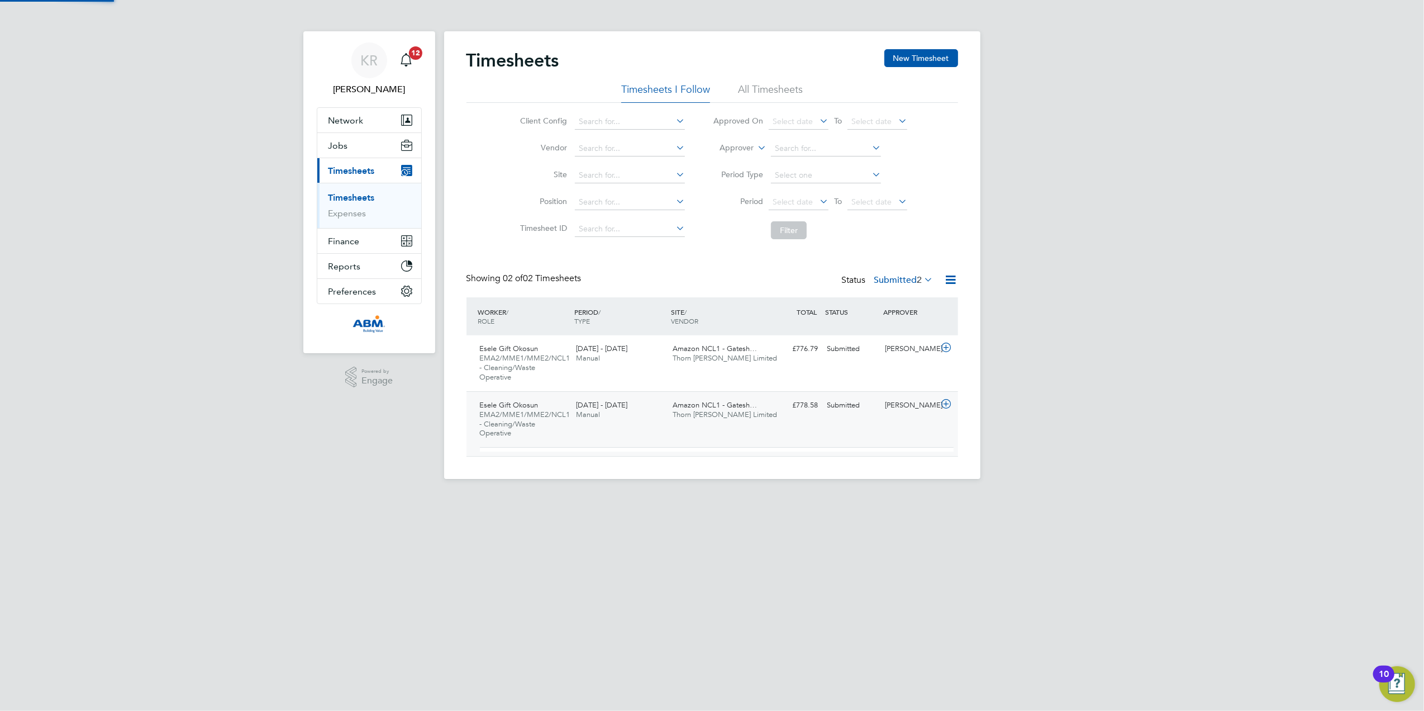
scroll to position [18, 108]
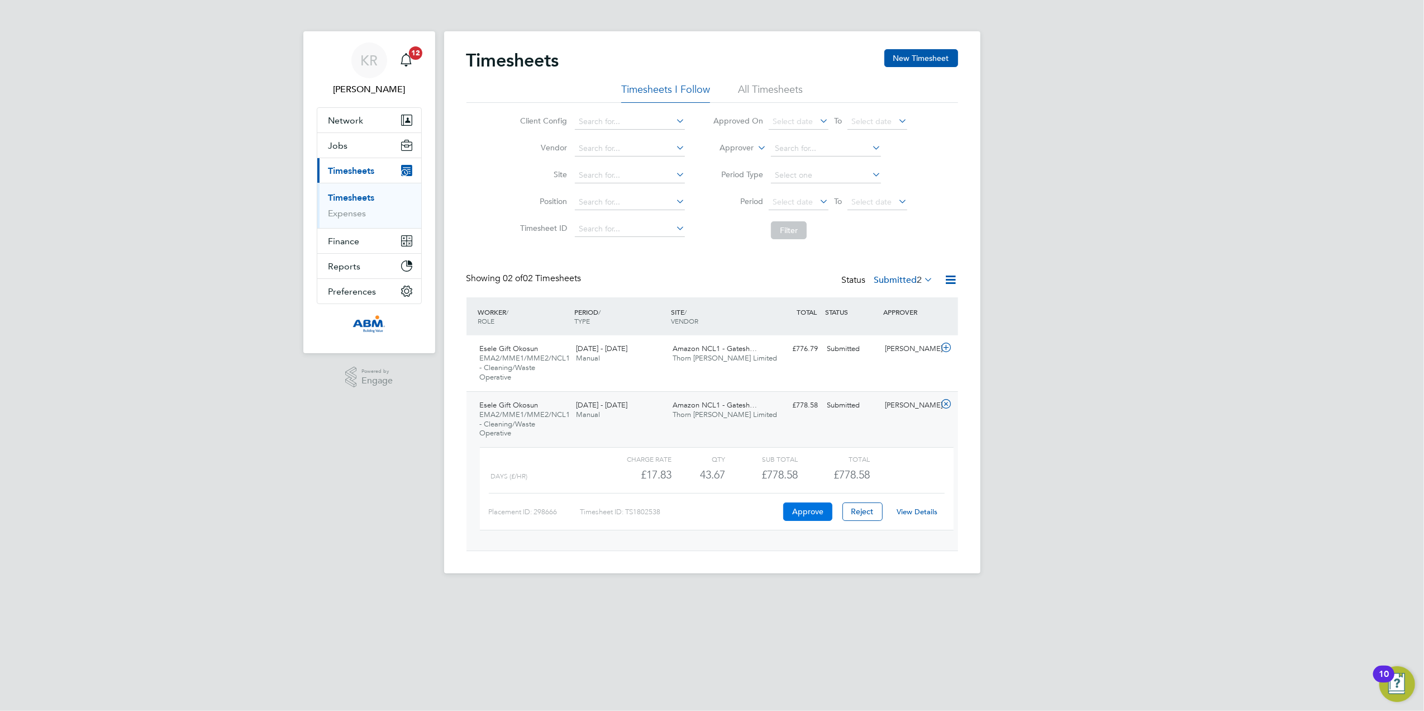
click at [806, 512] on button "Approve" at bounding box center [807, 511] width 49 height 18
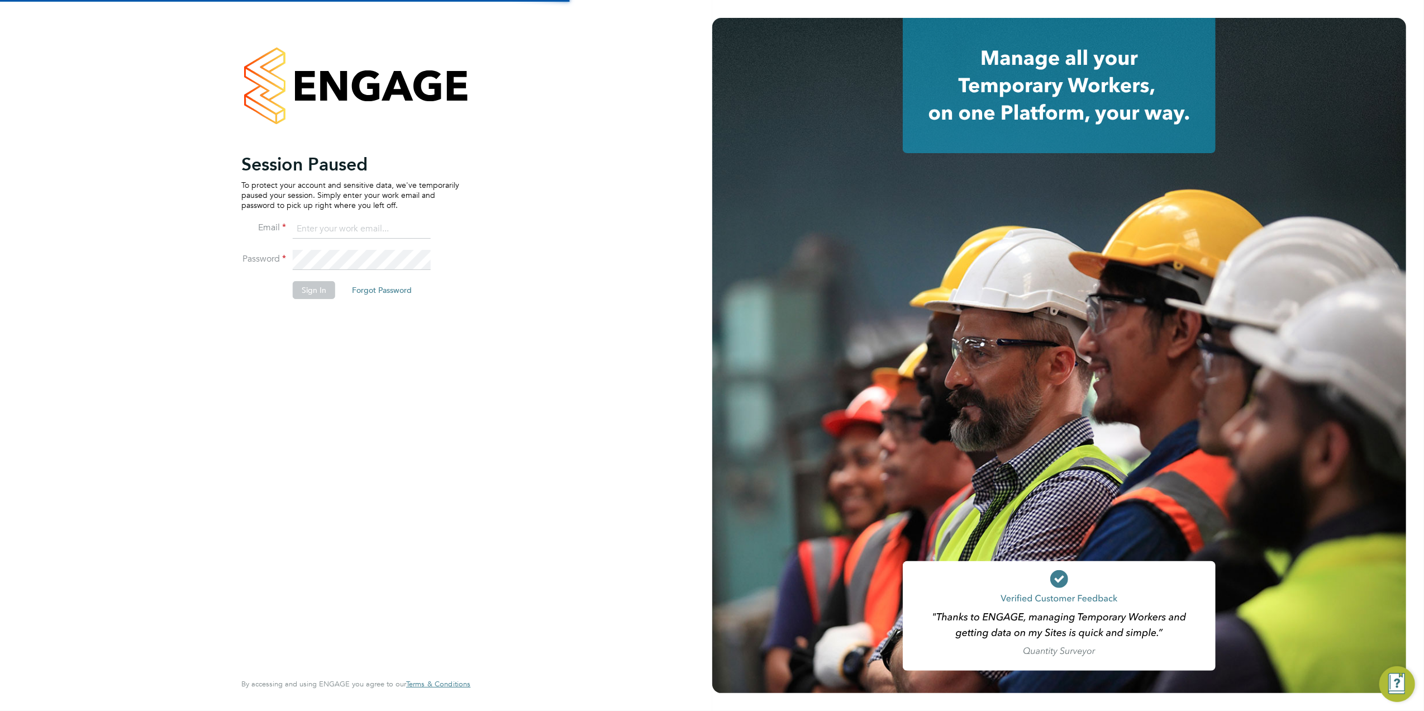
type input "[EMAIL_ADDRESS][PERSON_NAME][DOMAIN_NAME]"
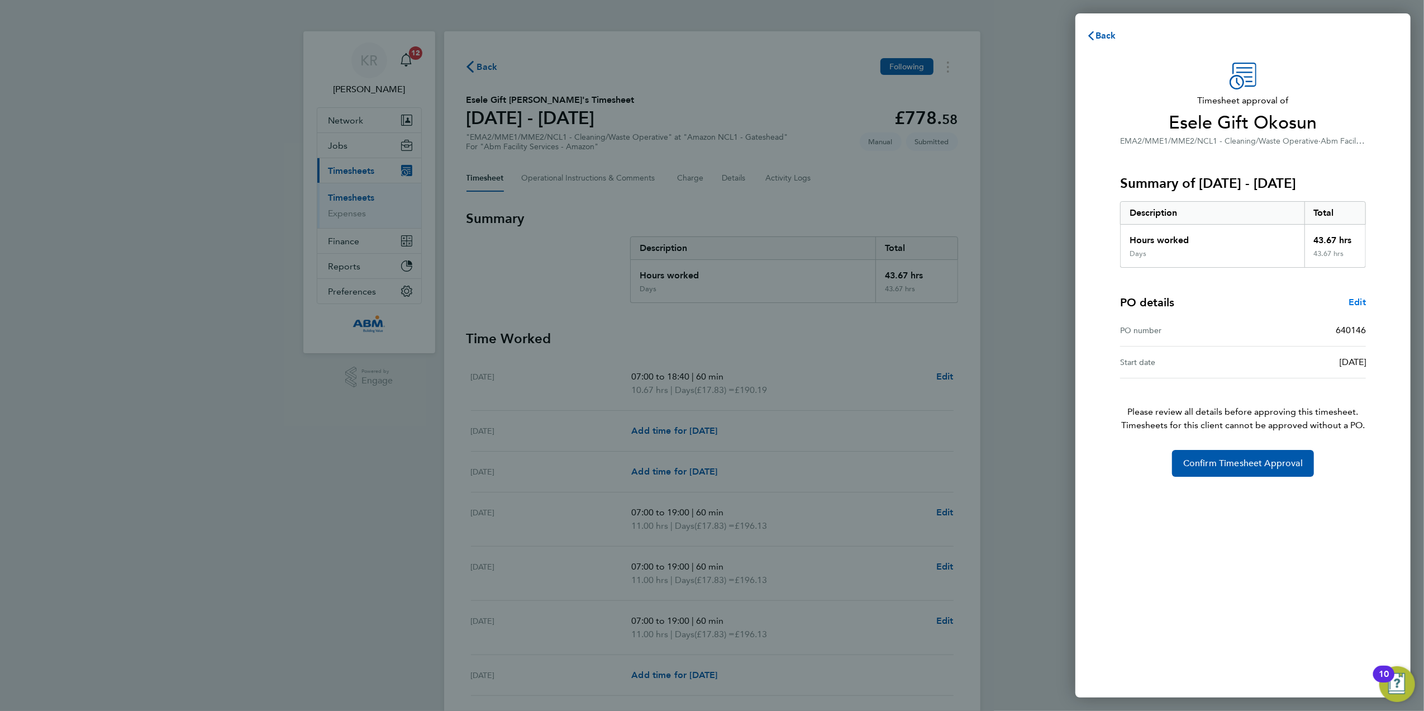
click at [1362, 298] on span "Edit" at bounding box center [1357, 302] width 17 height 11
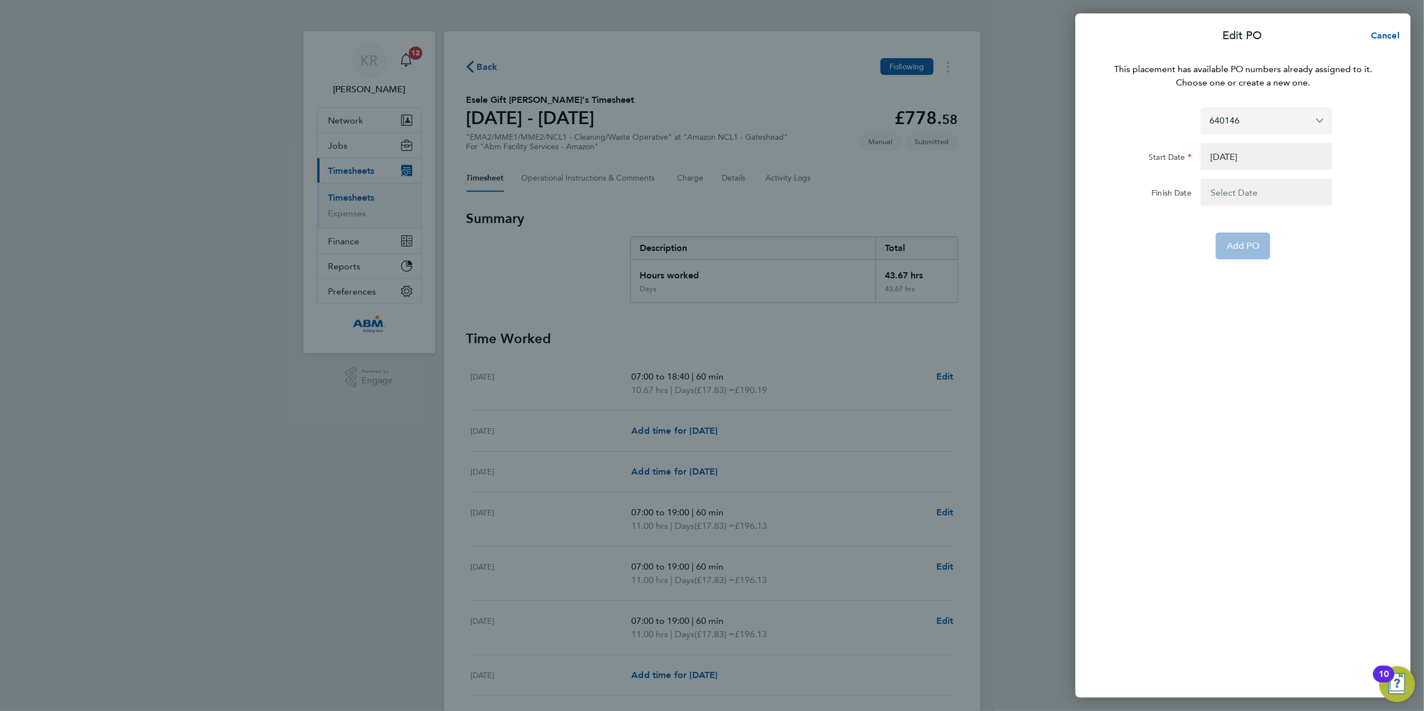
click at [1323, 119] on input "640146" at bounding box center [1267, 120] width 132 height 26
click at [1288, 153] on button "Assign new PO no." at bounding box center [1250, 147] width 81 height 13
click at [1257, 95] on input "PO Number" at bounding box center [1267, 107] width 132 height 27
type input "642775"
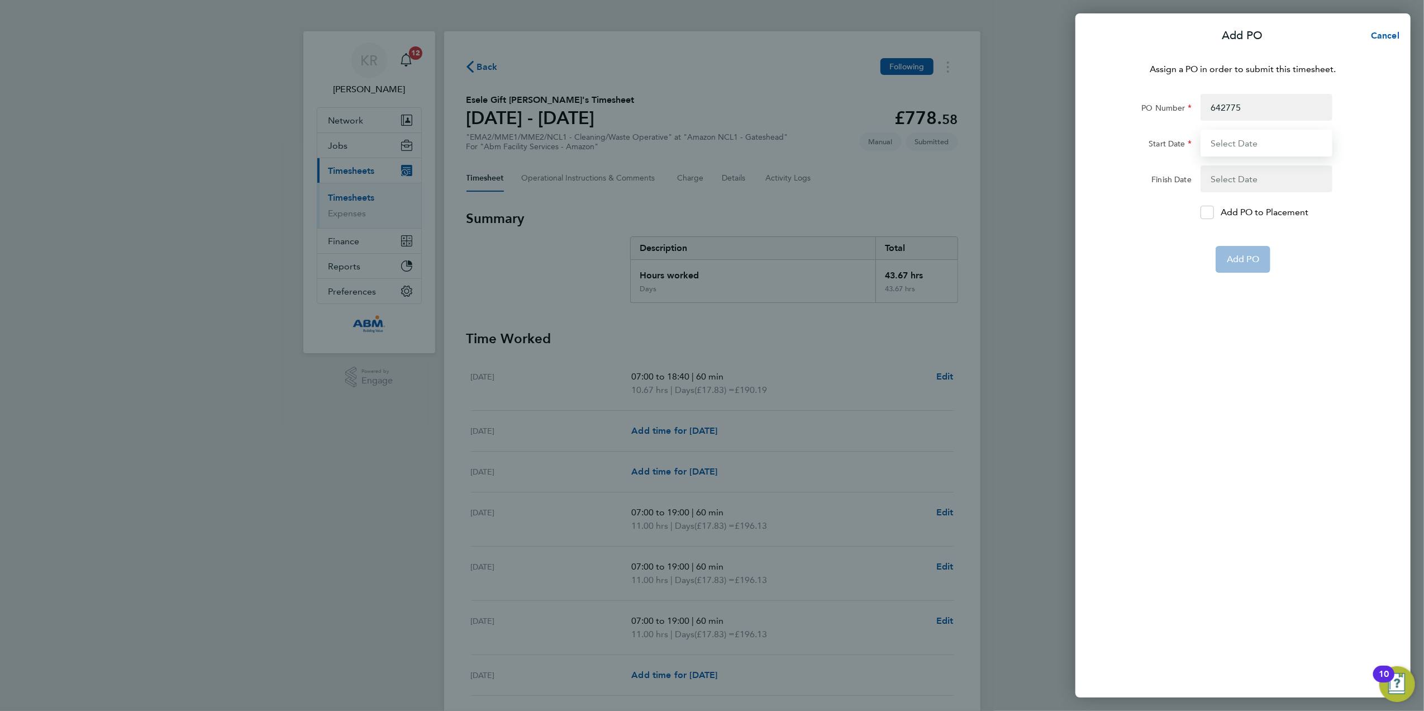
type input "[DATE]"
click at [1252, 246] on div "Assign a PO in order to submit this timesheet. PO Number 642775 Start Date [DAT…" at bounding box center [1243, 373] width 335 height 648
click at [1252, 237] on span "Add PO" at bounding box center [1243, 232] width 32 height 11
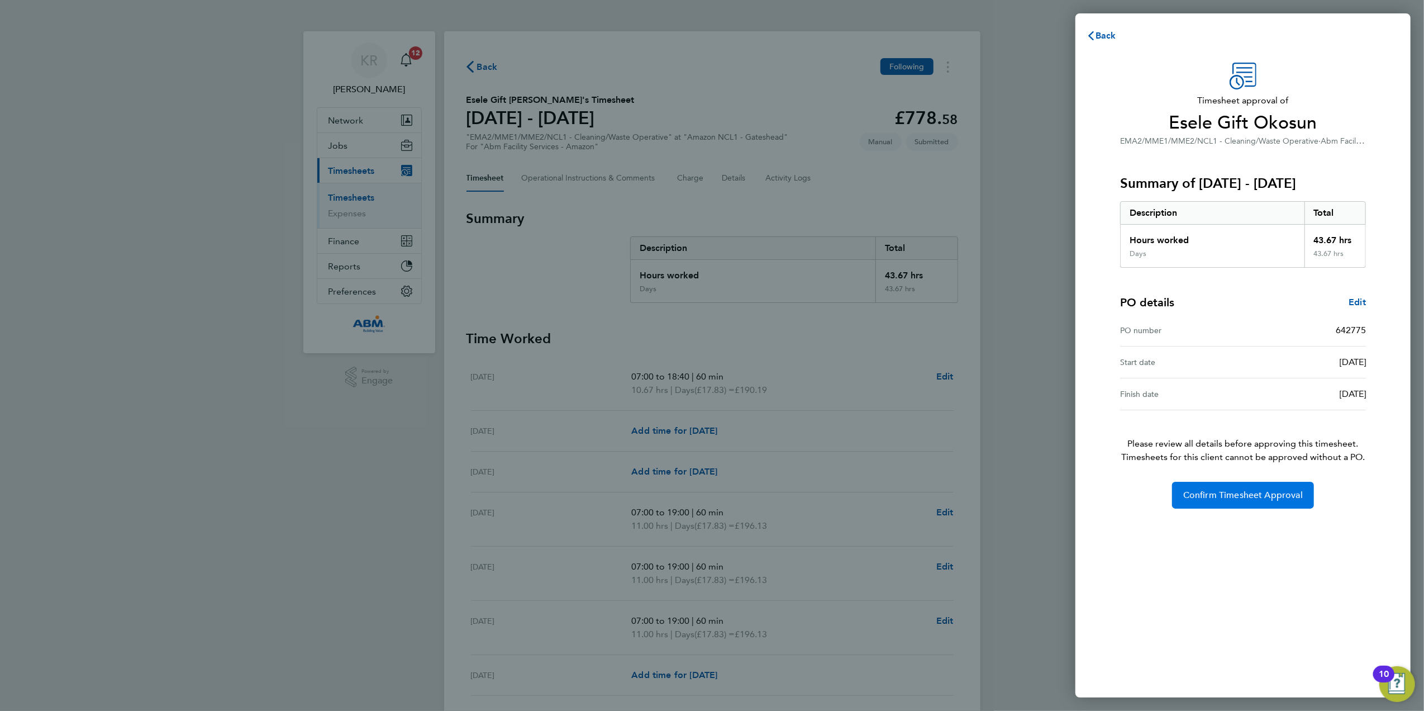
click at [1200, 493] on span "Confirm Timesheet Approval" at bounding box center [1243, 494] width 120 height 11
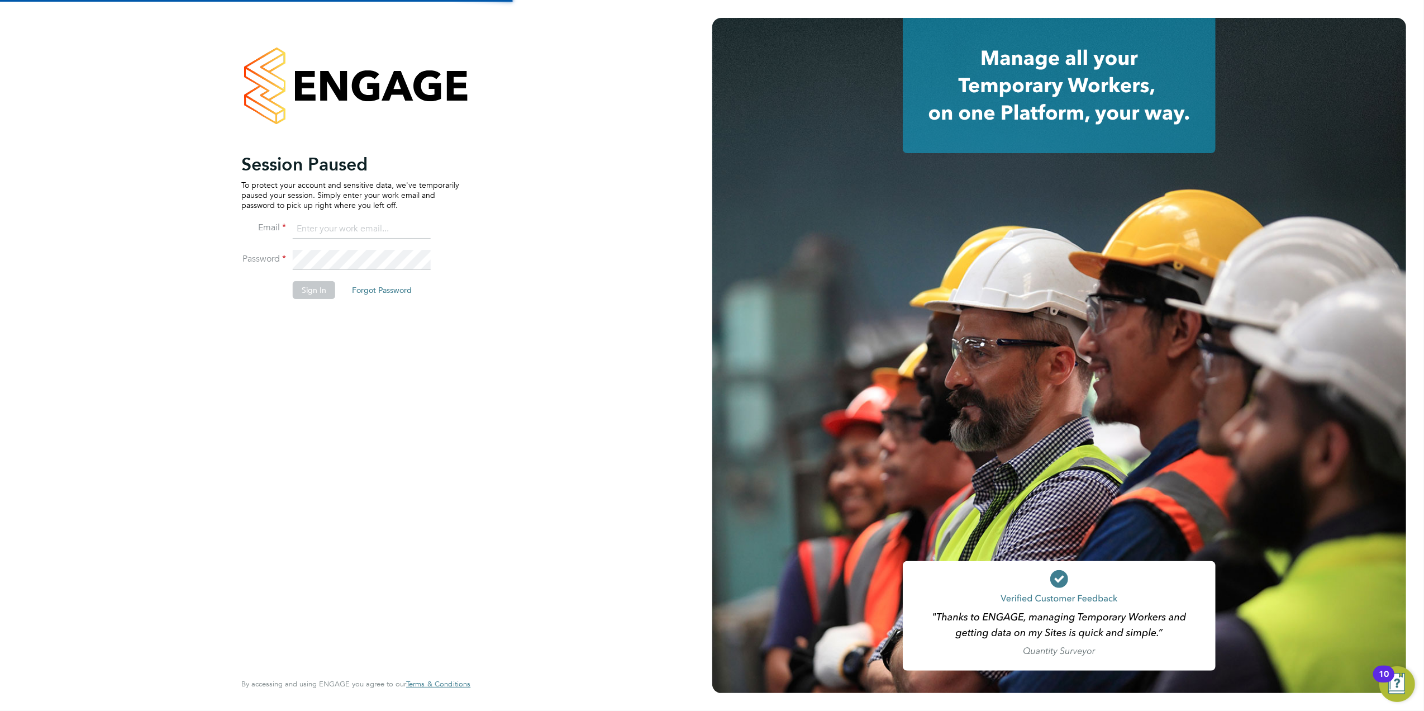
type input "[EMAIL_ADDRESS][PERSON_NAME][DOMAIN_NAME]"
